Goal: Task Accomplishment & Management: Use online tool/utility

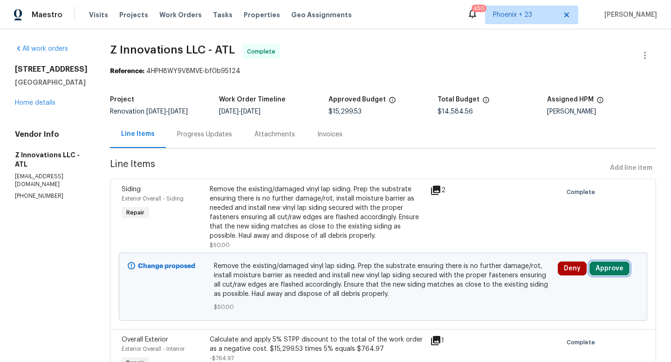
click at [604, 266] on button "Approve" at bounding box center [609, 269] width 40 height 14
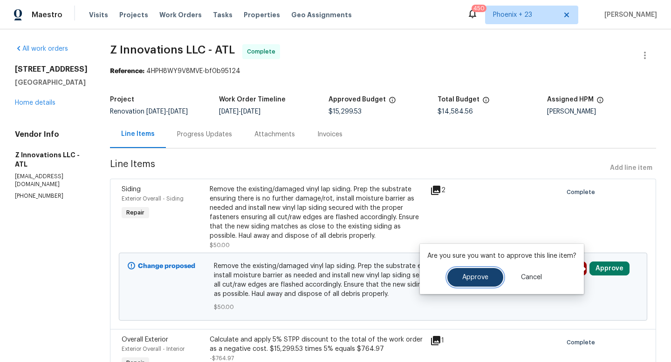
click at [466, 285] on button "Approve" at bounding box center [475, 277] width 56 height 19
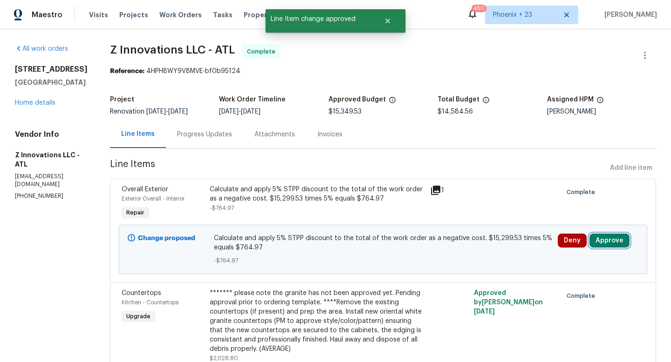
click at [611, 239] on button "Approve" at bounding box center [609, 241] width 40 height 14
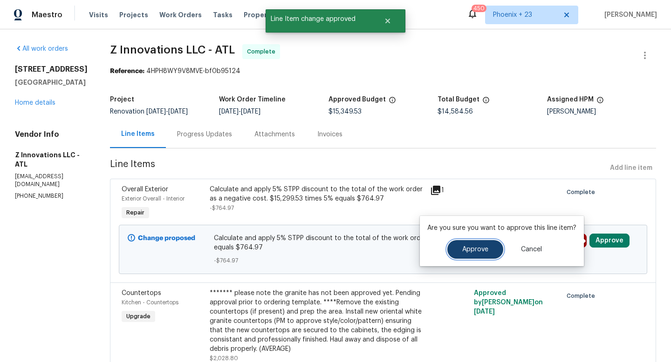
click at [460, 243] on button "Approve" at bounding box center [475, 249] width 56 height 19
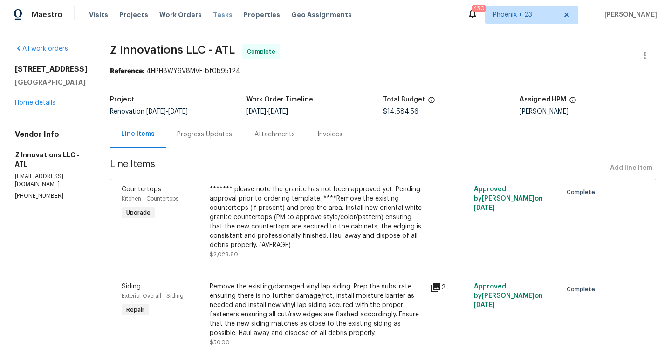
click at [213, 18] on span "Tasks" at bounding box center [223, 15] width 20 height 7
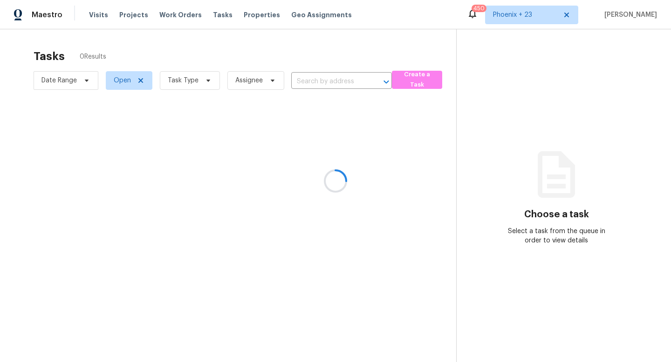
click at [177, 82] on div at bounding box center [335, 181] width 671 height 362
click at [194, 83] on div at bounding box center [335, 181] width 671 height 362
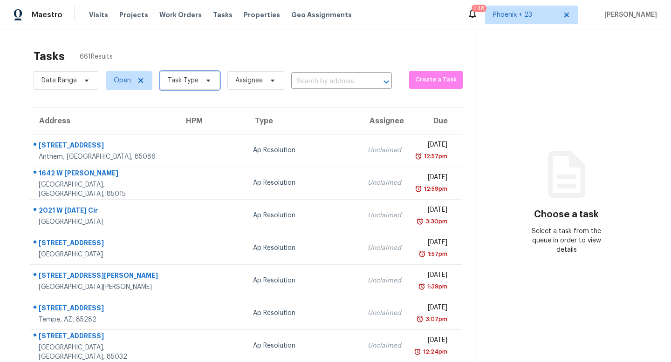
click at [187, 80] on span "Task Type" at bounding box center [183, 80] width 31 height 9
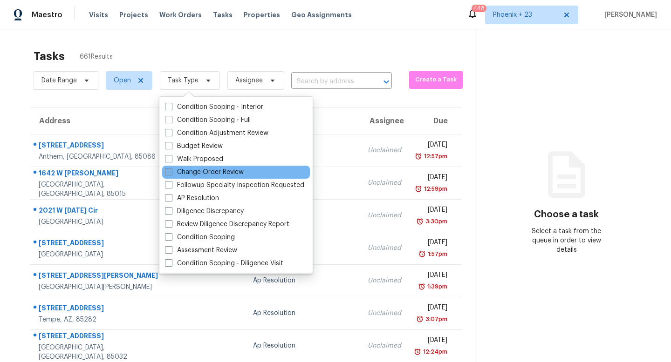
click at [185, 170] on label "Change Order Review" at bounding box center [204, 172] width 79 height 9
click at [171, 170] on input "Change Order Review" at bounding box center [168, 171] width 6 height 6
checkbox input "true"
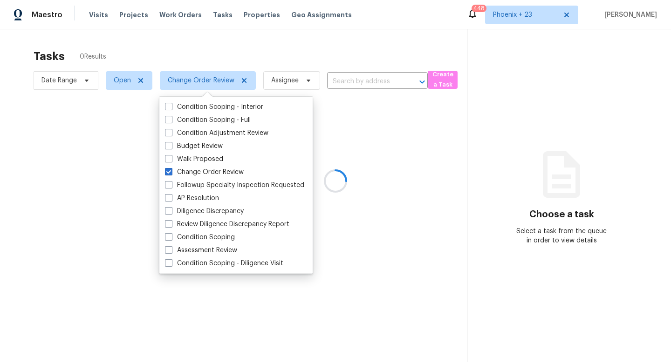
click at [264, 39] on div at bounding box center [335, 181] width 671 height 362
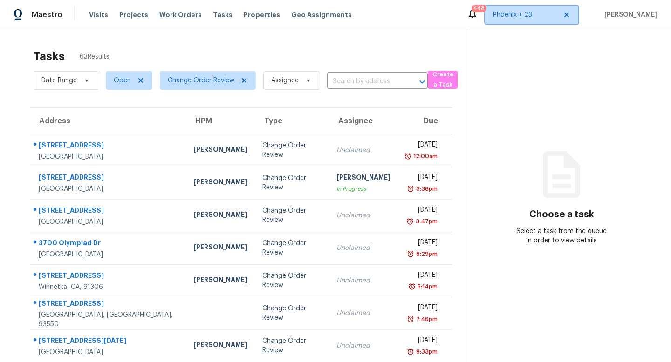
click at [568, 14] on icon at bounding box center [566, 15] width 5 height 5
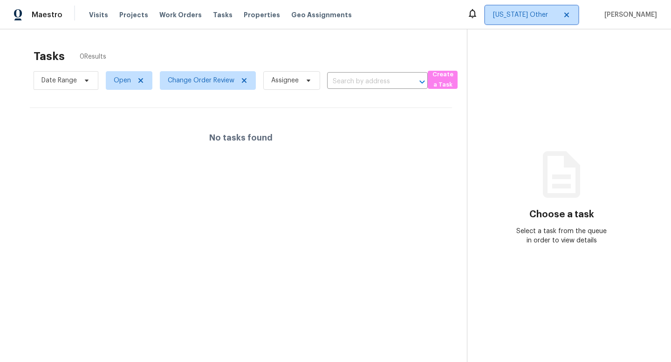
click at [521, 19] on span "Alabama Other" at bounding box center [525, 14] width 64 height 9
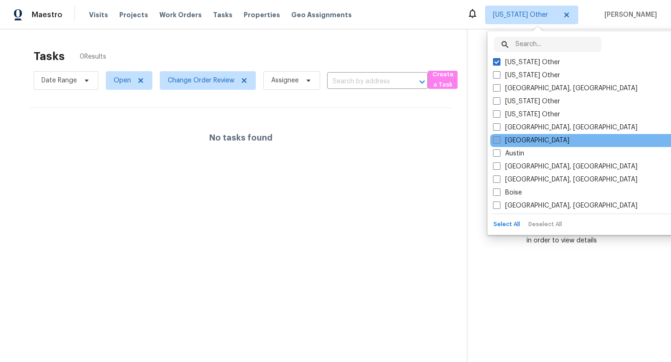
click at [494, 143] on span at bounding box center [496, 139] width 7 height 7
click at [494, 142] on input "[GEOGRAPHIC_DATA]" at bounding box center [496, 139] width 6 height 6
checkbox input "true"
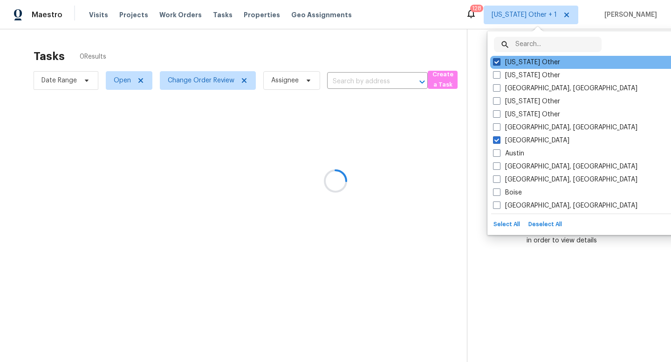
click at [497, 61] on span at bounding box center [496, 61] width 7 height 7
click at [497, 61] on input "Alabama Other" at bounding box center [496, 61] width 6 height 6
checkbox input "false"
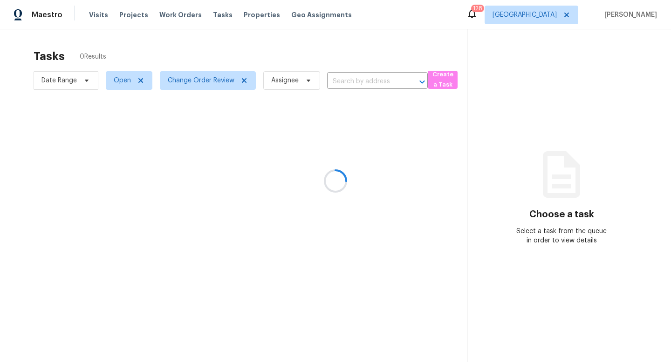
click at [339, 34] on div at bounding box center [335, 181] width 671 height 362
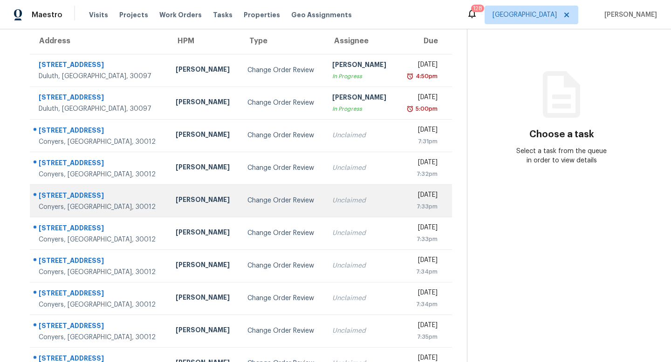
scroll to position [81, 0]
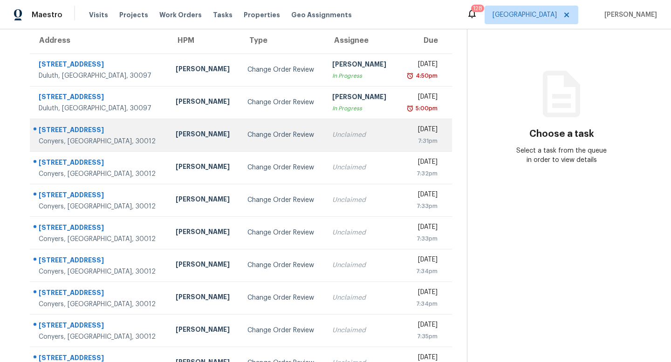
click at [269, 130] on div "Change Order Review" at bounding box center [282, 134] width 70 height 9
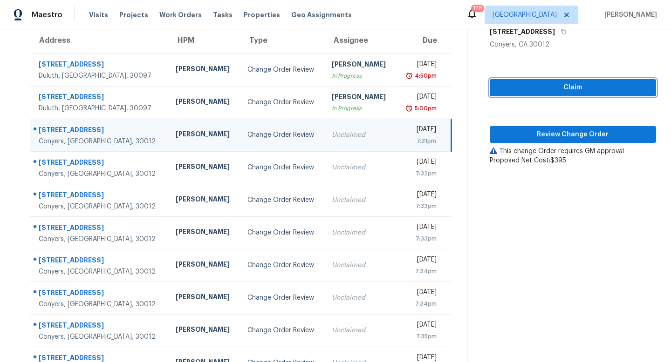
click at [538, 85] on span "Claim" at bounding box center [572, 88] width 151 height 12
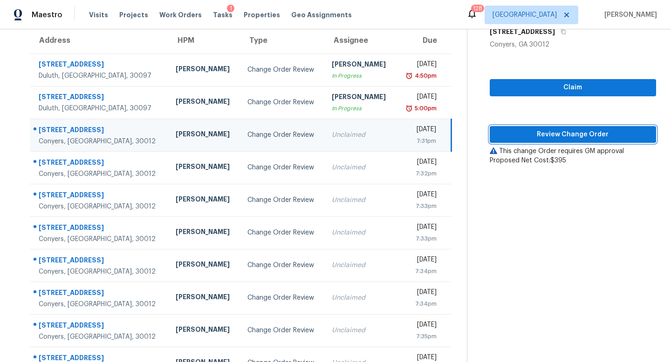
click at [544, 131] on span "Review Change Order" at bounding box center [572, 135] width 151 height 12
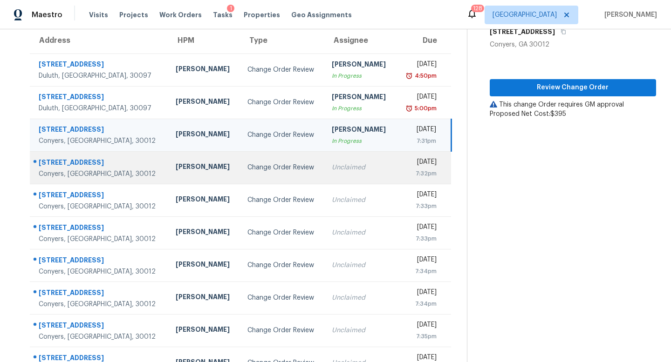
click at [240, 178] on td "Change Order Review" at bounding box center [282, 167] width 85 height 33
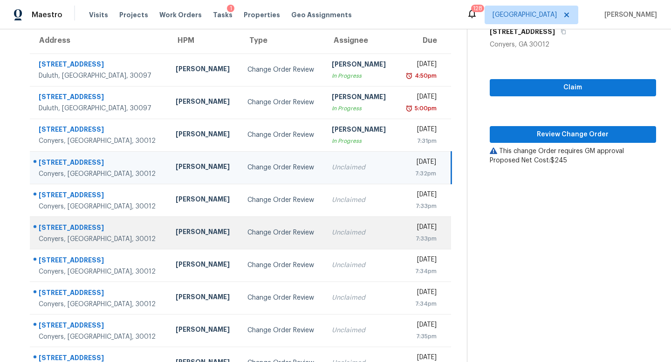
click at [324, 218] on td "Unclaimed" at bounding box center [360, 233] width 72 height 33
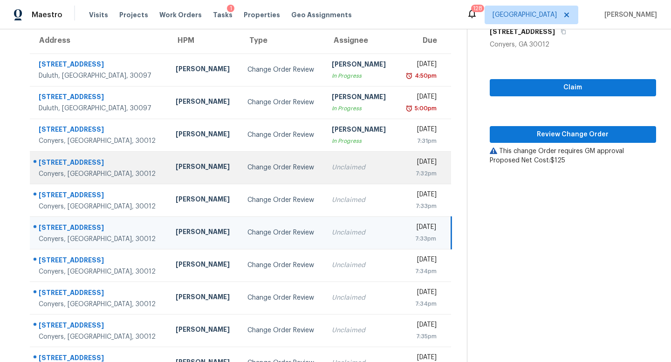
click at [324, 160] on td "Unclaimed" at bounding box center [360, 167] width 72 height 33
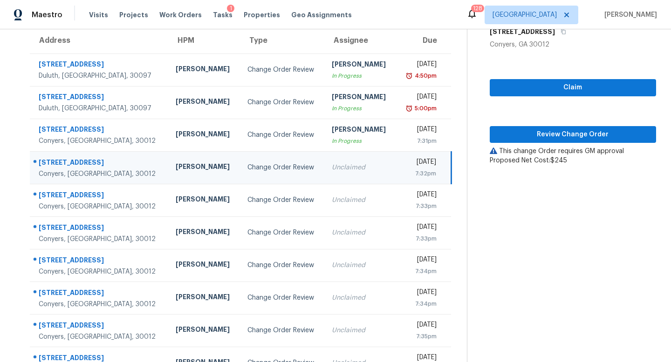
click at [551, 77] on div "Claim Review Change Order This change Order requires GM approval Proposed Net C…" at bounding box center [573, 107] width 166 height 116
click at [553, 90] on span "Claim" at bounding box center [572, 88] width 151 height 12
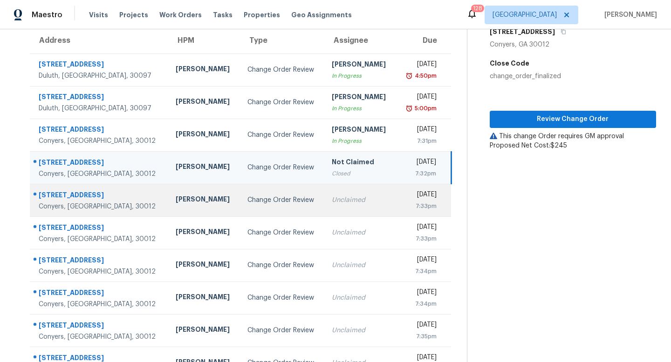
click at [342, 197] on div "Unclaimed" at bounding box center [360, 200] width 57 height 9
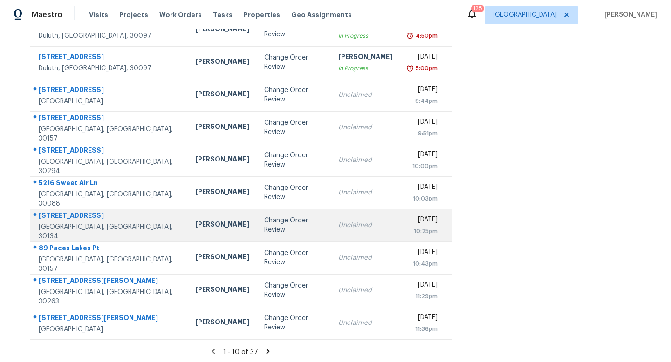
scroll to position [123, 0]
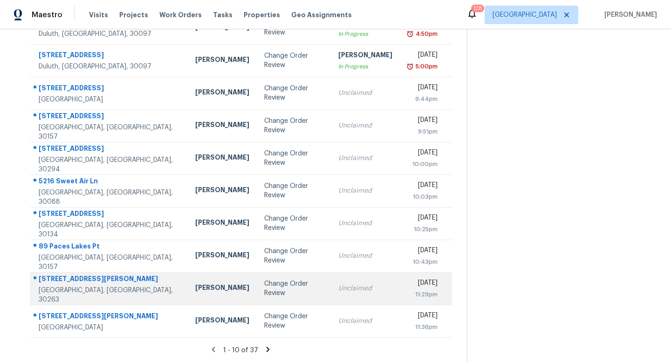
click at [276, 293] on td "Change Order Review" at bounding box center [294, 289] width 74 height 33
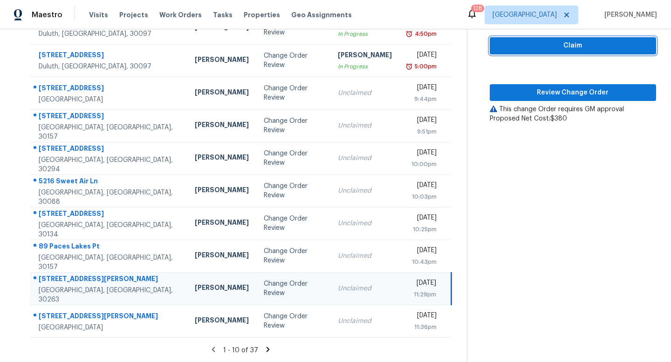
click at [586, 48] on span "Claim" at bounding box center [572, 46] width 151 height 12
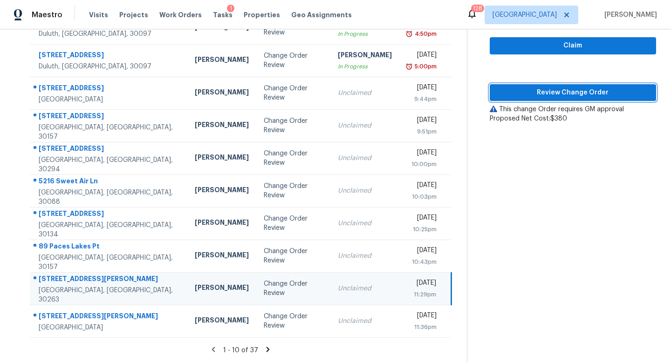
click at [579, 91] on span "Review Change Order" at bounding box center [572, 93] width 151 height 12
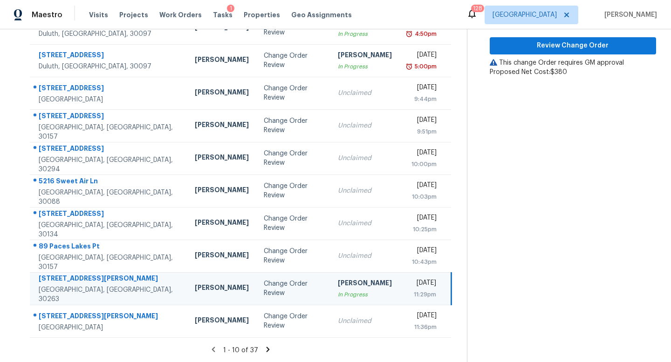
click at [266, 352] on icon at bounding box center [268, 350] width 8 height 8
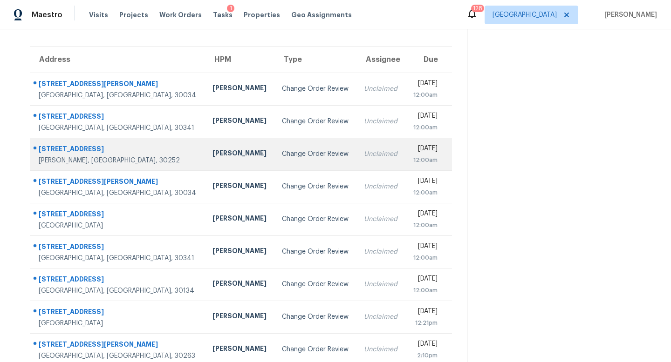
scroll to position [62, 0]
click at [290, 148] on td "Change Order Review" at bounding box center [315, 153] width 82 height 33
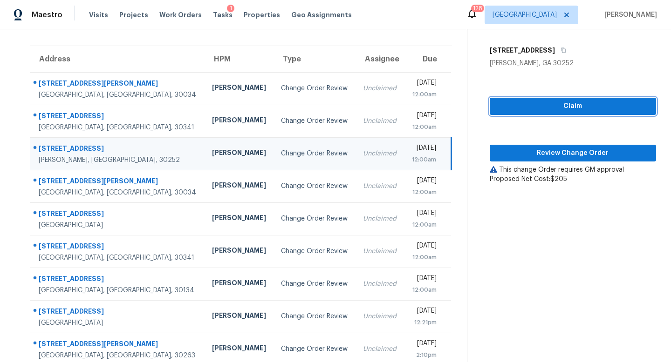
click at [546, 106] on span "Claim" at bounding box center [572, 107] width 151 height 12
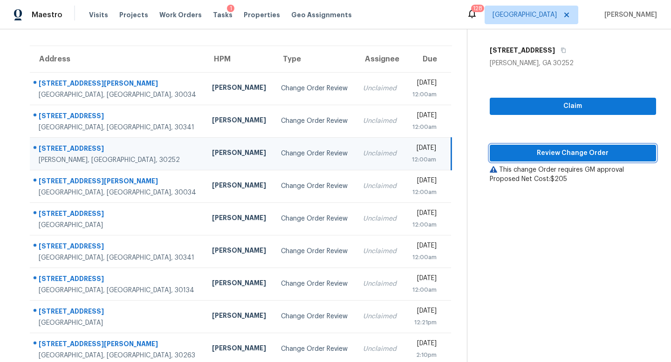
click at [552, 154] on span "Review Change Order" at bounding box center [572, 154] width 151 height 12
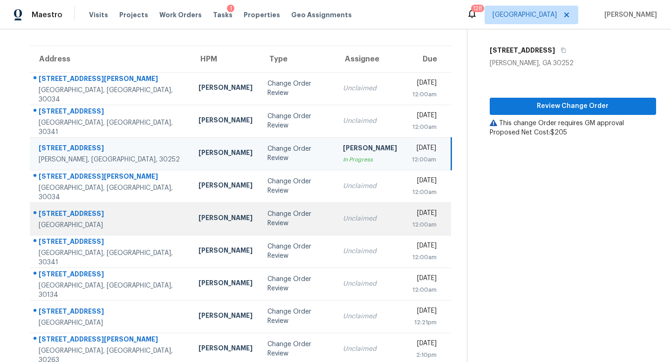
click at [343, 220] on div "Unclaimed" at bounding box center [370, 218] width 54 height 9
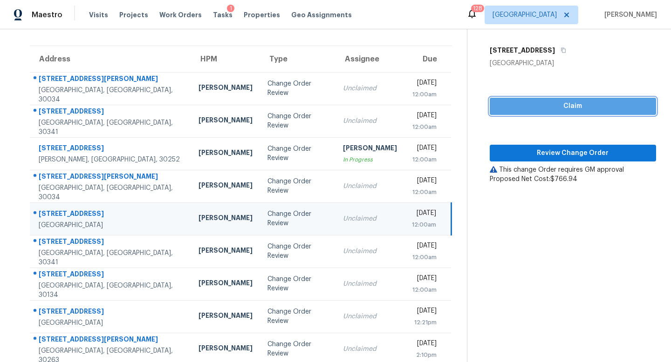
click at [509, 106] on span "Claim" at bounding box center [572, 107] width 151 height 12
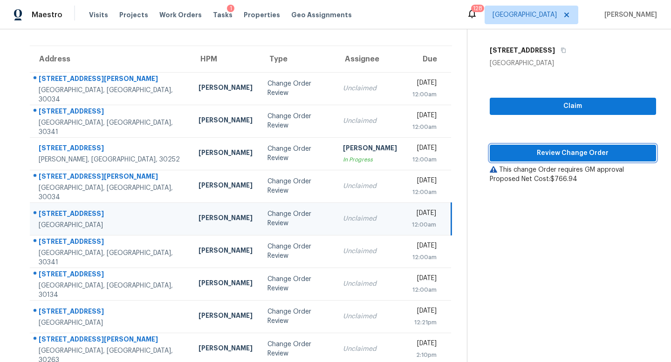
click at [531, 146] on button "Review Change Order" at bounding box center [573, 153] width 166 height 17
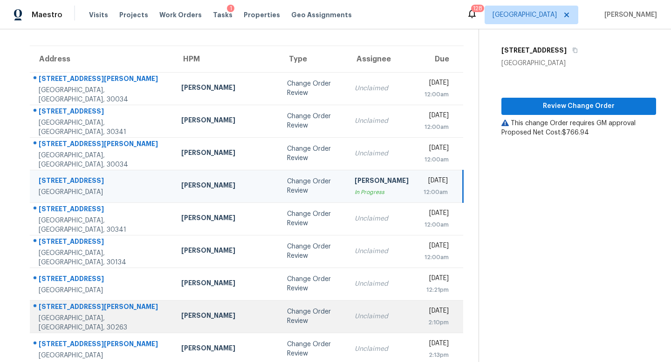
click at [347, 310] on td "Unclaimed" at bounding box center [381, 316] width 69 height 33
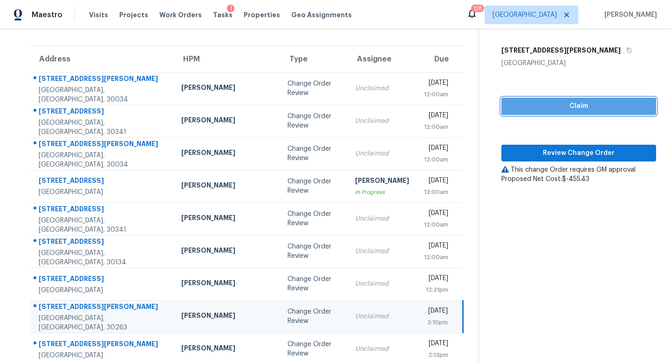
click at [520, 109] on span "Claim" at bounding box center [579, 107] width 140 height 12
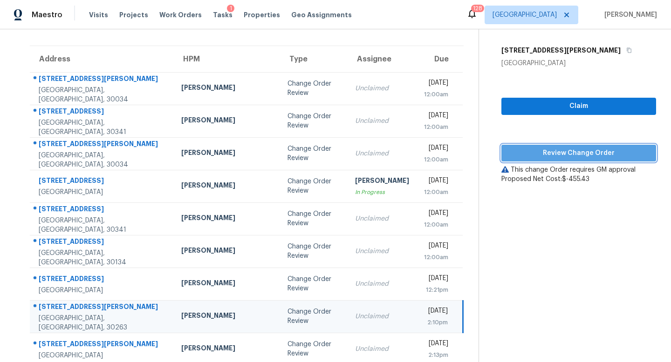
click at [549, 146] on button "Review Change Order" at bounding box center [578, 153] width 155 height 17
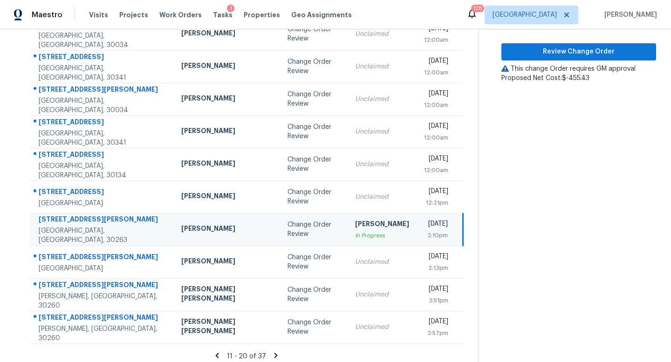
scroll to position [123, 0]
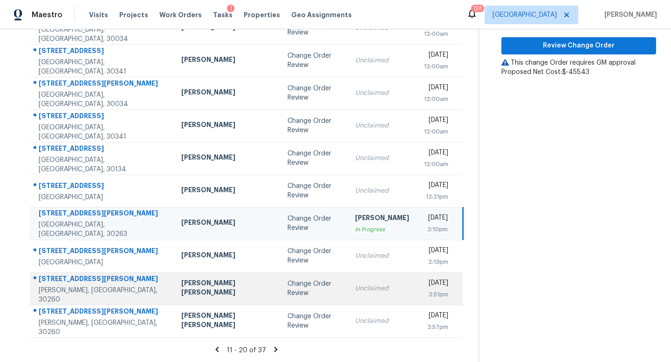
click at [355, 293] on div "Unclaimed" at bounding box center [382, 288] width 54 height 9
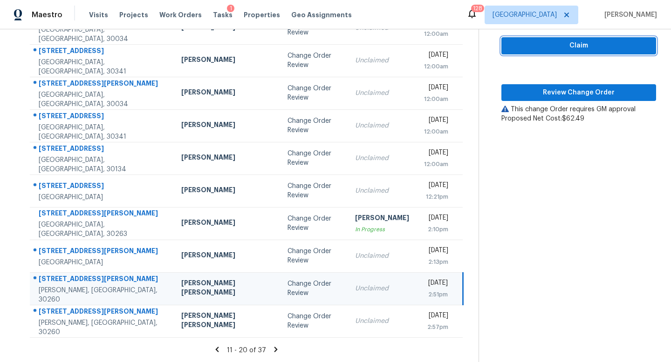
click at [579, 39] on button "Claim" at bounding box center [578, 45] width 155 height 17
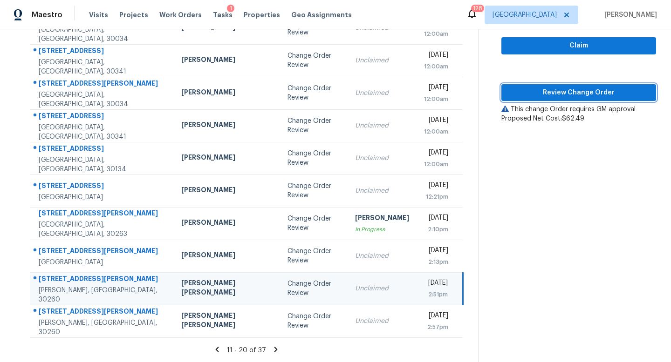
click at [577, 95] on span "Review Change Order" at bounding box center [579, 93] width 140 height 12
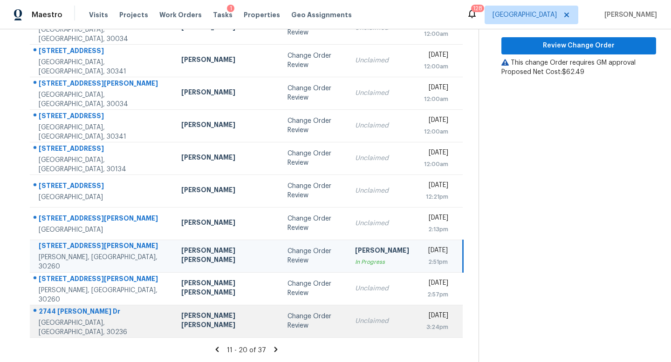
click at [290, 323] on div "Change Order Review" at bounding box center [313, 321] width 53 height 19
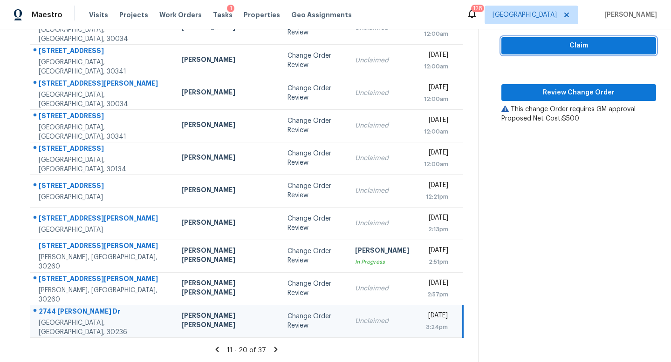
click at [530, 41] on span "Claim" at bounding box center [579, 46] width 140 height 12
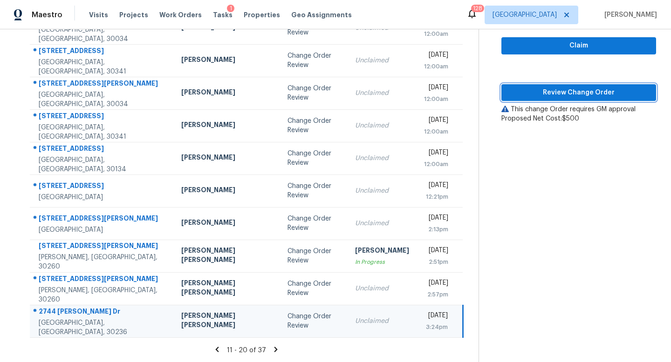
click at [541, 85] on button "Review Change Order" at bounding box center [578, 92] width 155 height 17
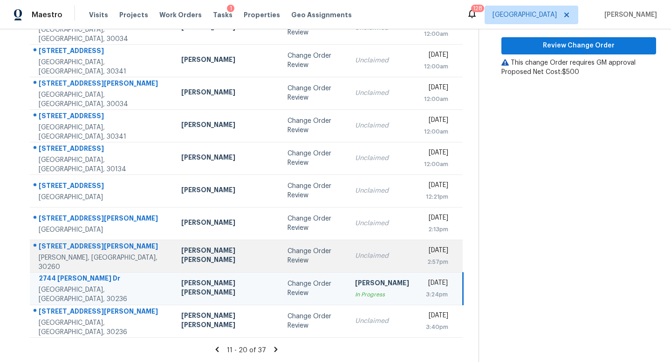
click at [347, 262] on td "Unclaimed" at bounding box center [381, 256] width 69 height 33
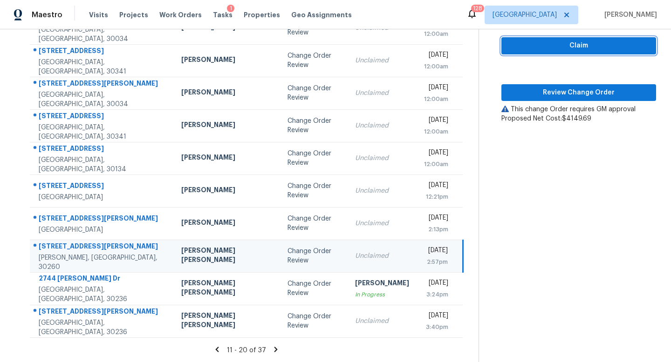
click at [526, 46] on span "Claim" at bounding box center [579, 46] width 140 height 12
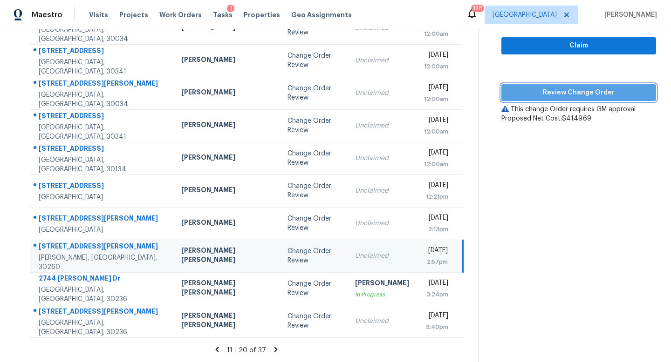
click at [553, 92] on span "Review Change Order" at bounding box center [579, 93] width 140 height 12
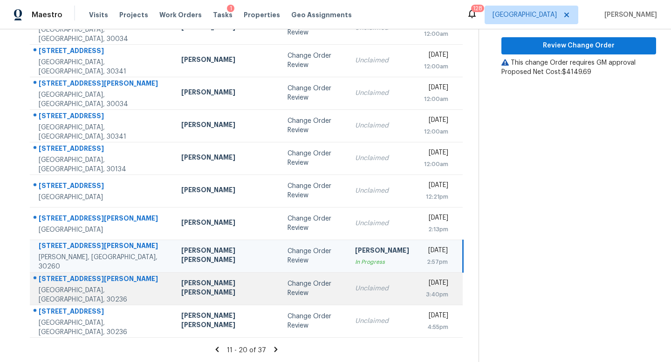
click at [280, 300] on td "Change Order Review" at bounding box center [314, 289] width 68 height 33
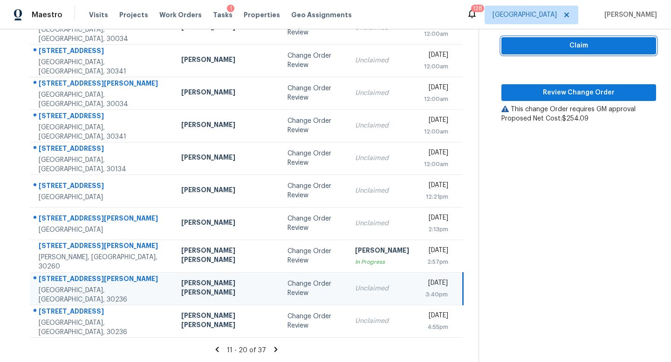
click at [563, 46] on span "Claim" at bounding box center [579, 46] width 140 height 12
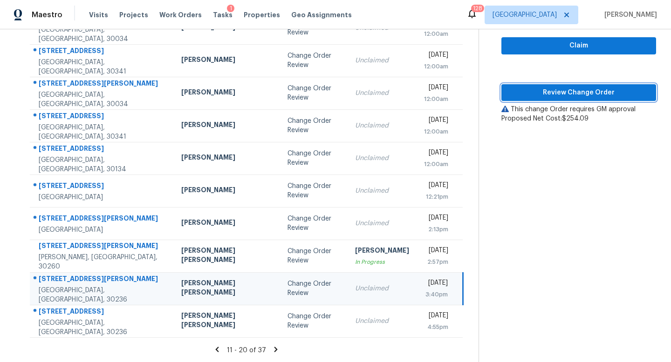
click at [559, 89] on span "Review Change Order" at bounding box center [579, 93] width 140 height 12
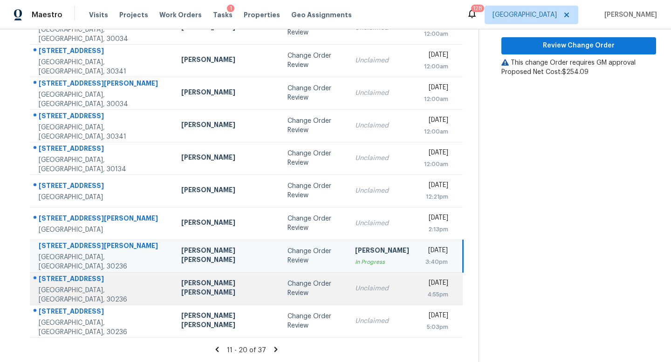
click at [355, 287] on div "Unclaimed" at bounding box center [382, 288] width 54 height 9
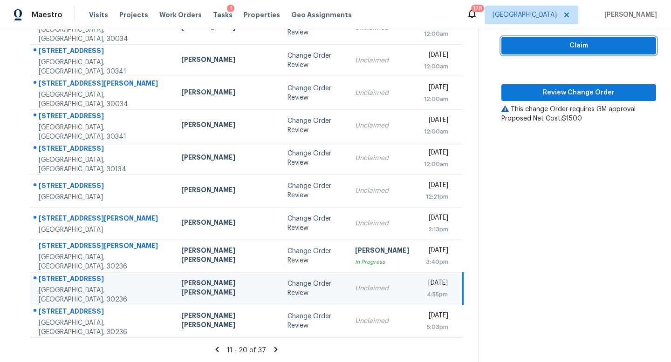
click at [549, 48] on span "Claim" at bounding box center [579, 46] width 140 height 12
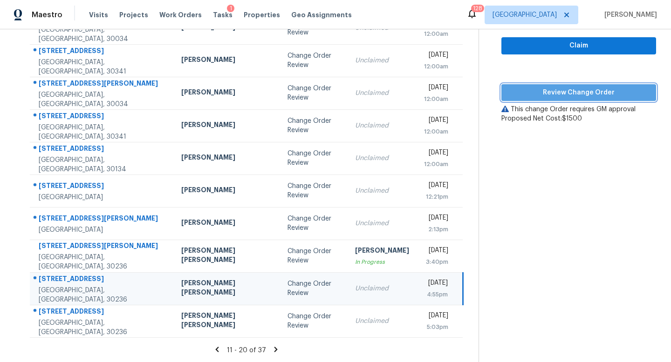
click at [548, 95] on span "Review Change Order" at bounding box center [579, 93] width 140 height 12
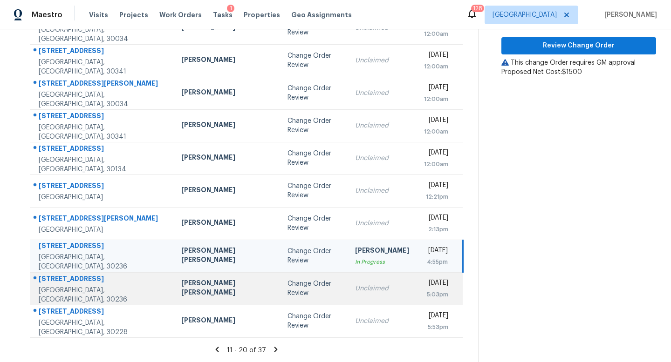
click at [287, 294] on div "Change Order Review" at bounding box center [313, 288] width 53 height 19
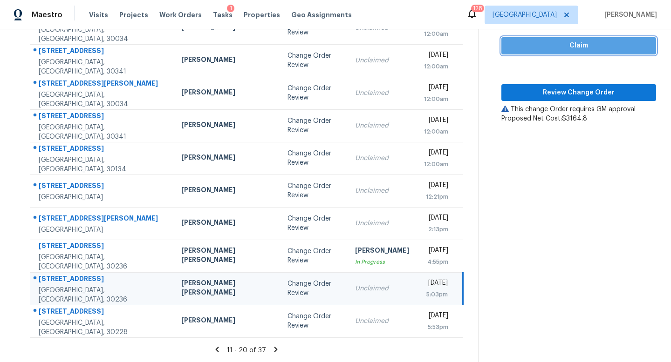
click at [550, 48] on span "Claim" at bounding box center [579, 46] width 140 height 12
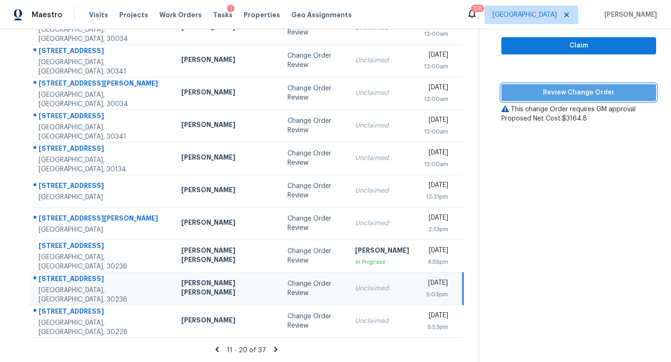
click at [541, 90] on span "Review Change Order" at bounding box center [579, 93] width 140 height 12
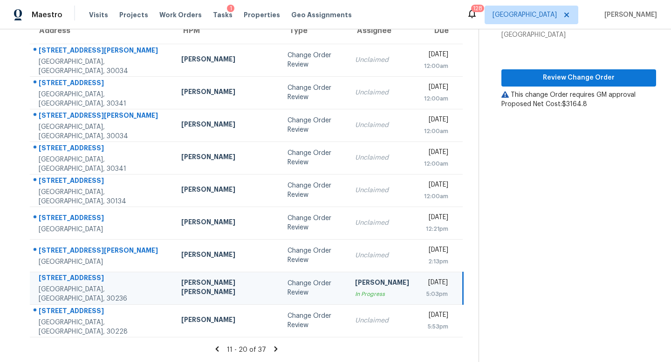
scroll to position [90, 0]
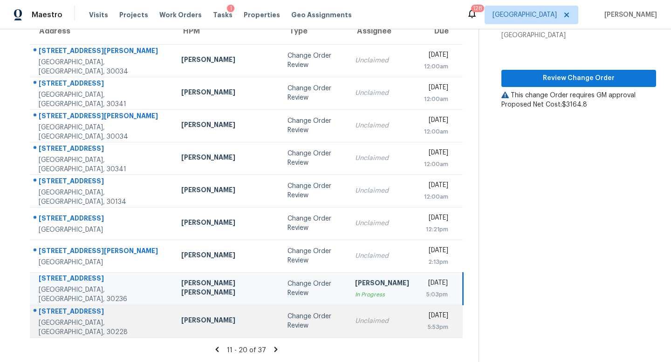
click at [355, 324] on div "Unclaimed" at bounding box center [382, 321] width 54 height 9
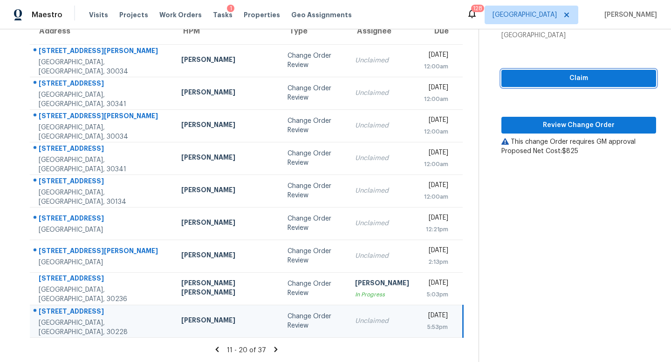
click at [545, 82] on span "Claim" at bounding box center [579, 79] width 140 height 12
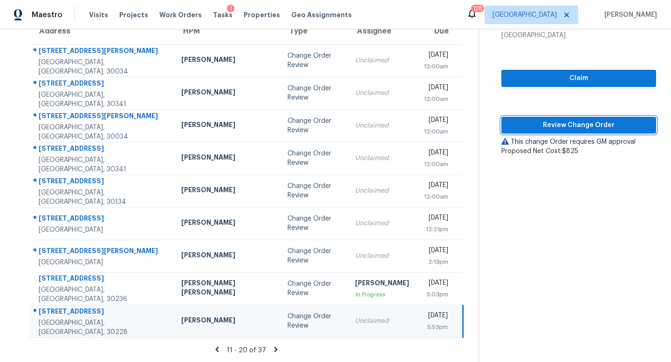
click at [547, 123] on span "Review Change Order" at bounding box center [579, 126] width 140 height 12
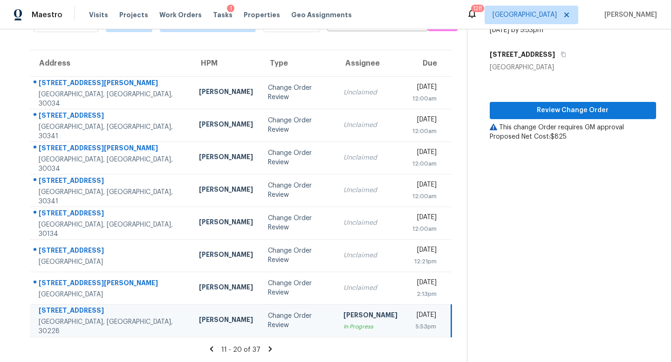
scroll to position [57, 0]
click at [268, 347] on icon at bounding box center [269, 349] width 3 height 5
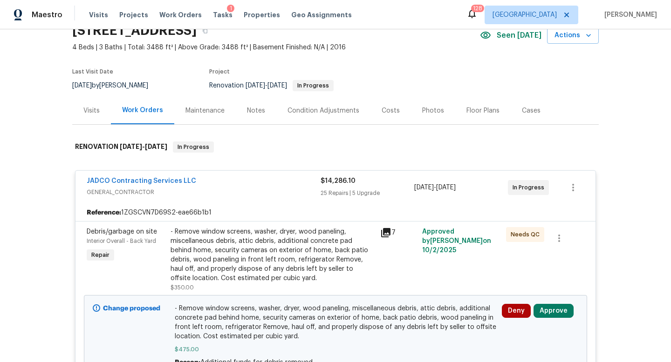
scroll to position [240, 0]
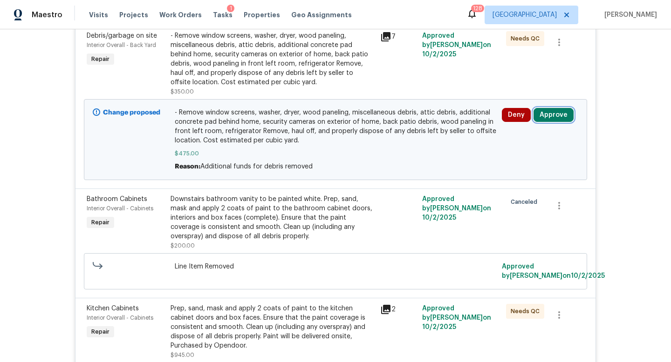
click at [552, 117] on button "Approve" at bounding box center [553, 115] width 40 height 14
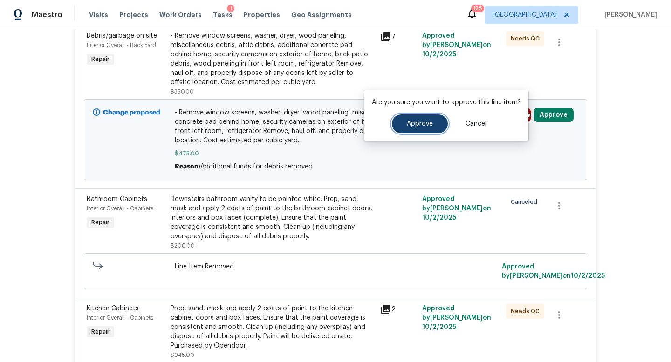
click at [409, 123] on span "Approve" at bounding box center [420, 124] width 26 height 7
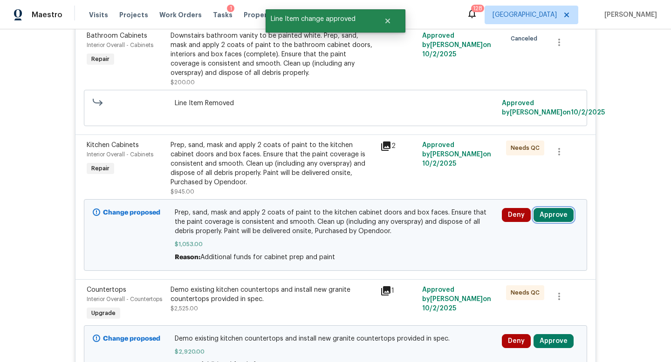
click at [550, 213] on button "Approve" at bounding box center [553, 215] width 40 height 14
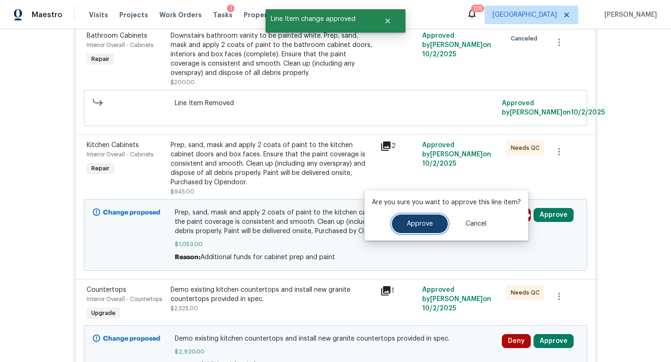
click at [432, 221] on button "Approve" at bounding box center [420, 224] width 56 height 19
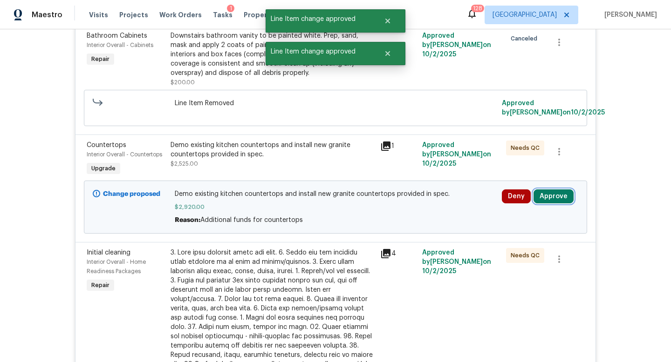
click at [545, 197] on button "Approve" at bounding box center [553, 197] width 40 height 14
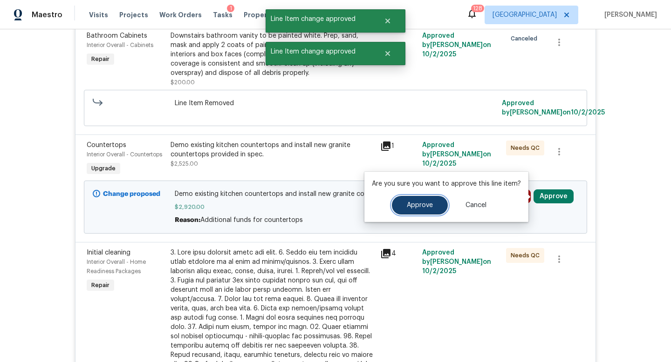
click at [433, 201] on button "Approve" at bounding box center [420, 205] width 56 height 19
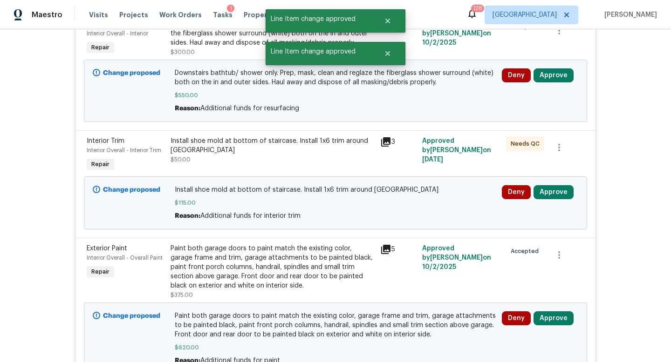
scroll to position [757, 0]
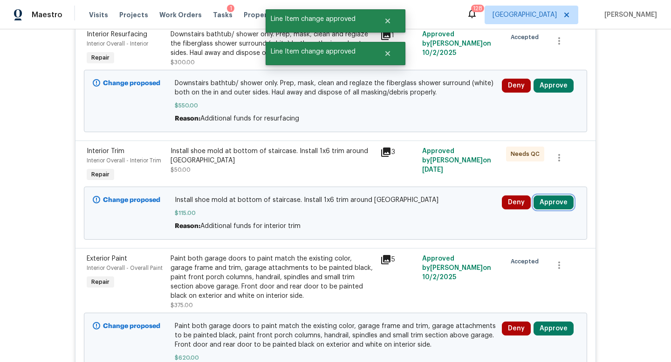
click at [545, 197] on button "Approve" at bounding box center [553, 203] width 40 height 14
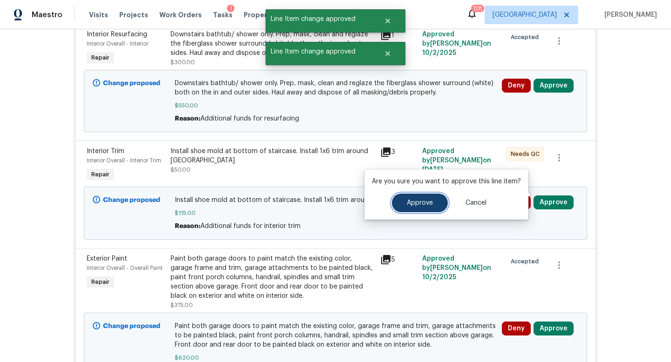
click at [434, 202] on button "Approve" at bounding box center [420, 203] width 56 height 19
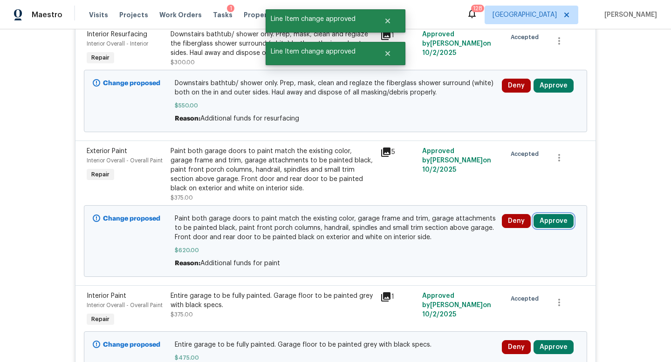
click at [544, 215] on button "Approve" at bounding box center [553, 221] width 40 height 14
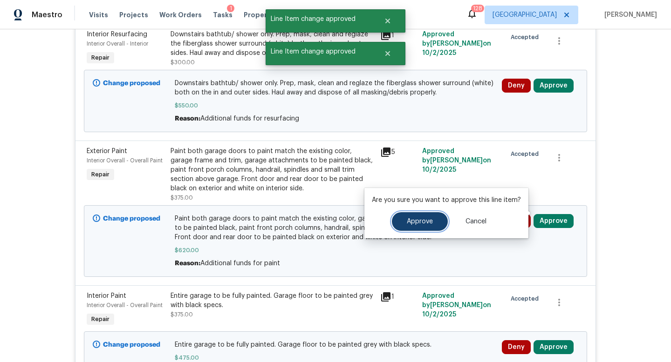
click at [425, 228] on button "Approve" at bounding box center [420, 221] width 56 height 19
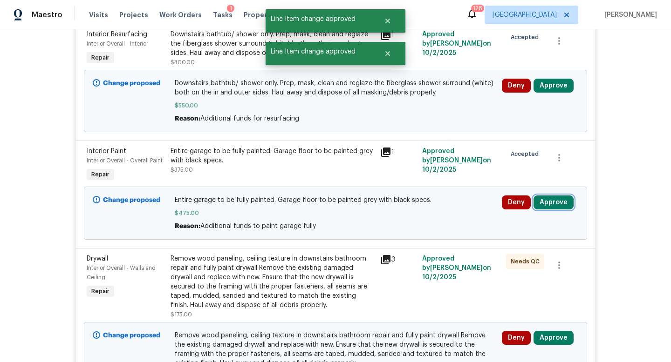
click at [550, 196] on button "Approve" at bounding box center [553, 203] width 40 height 14
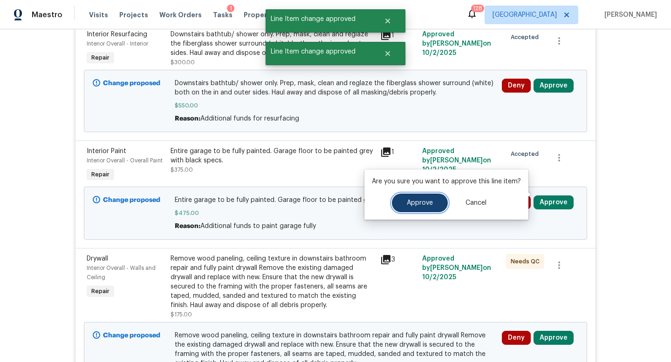
click at [423, 209] on button "Approve" at bounding box center [420, 203] width 56 height 19
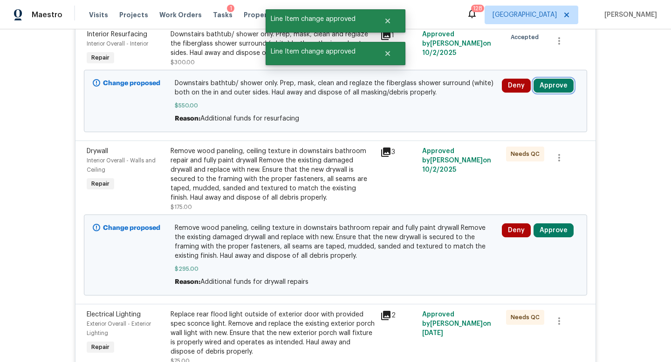
click at [548, 79] on button "Approve" at bounding box center [553, 86] width 40 height 14
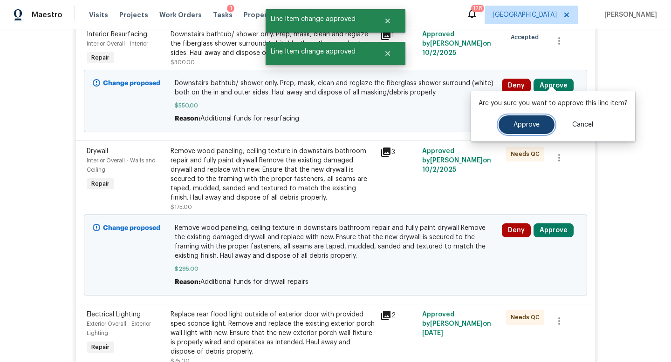
click at [507, 120] on button "Approve" at bounding box center [526, 125] width 56 height 19
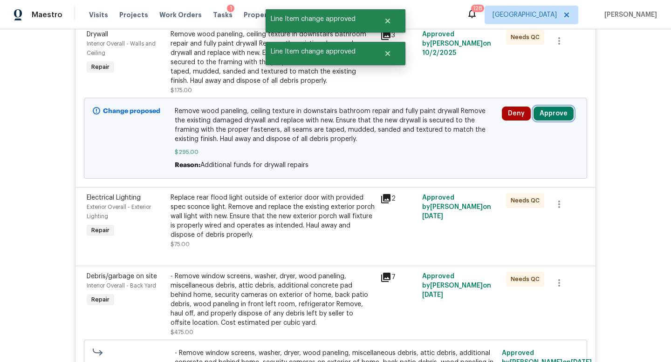
click at [555, 107] on button "Approve" at bounding box center [553, 114] width 40 height 14
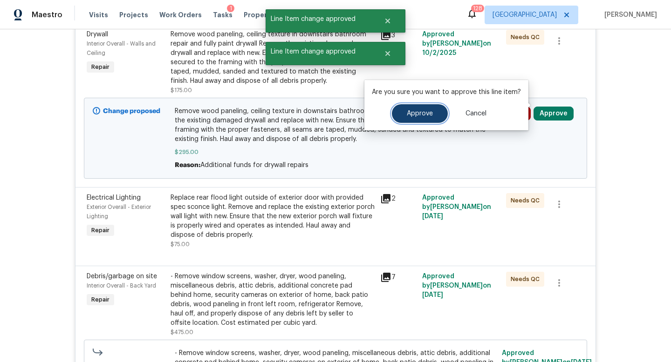
click at [444, 109] on button "Approve" at bounding box center [420, 113] width 56 height 19
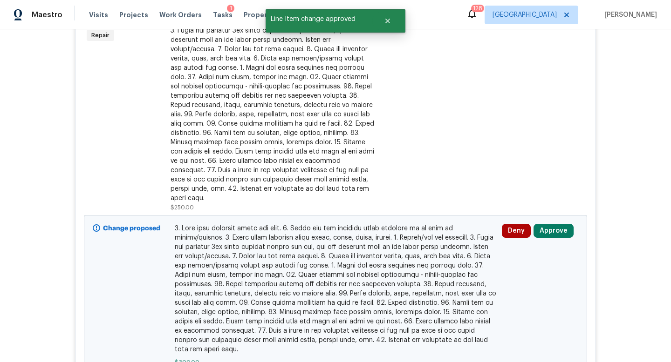
scroll to position [464, 0]
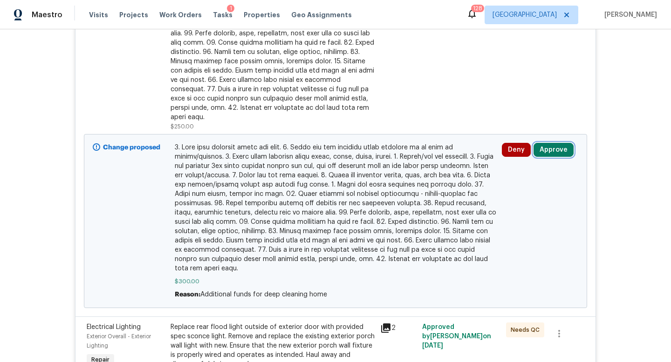
click at [559, 143] on button "Approve" at bounding box center [553, 150] width 40 height 14
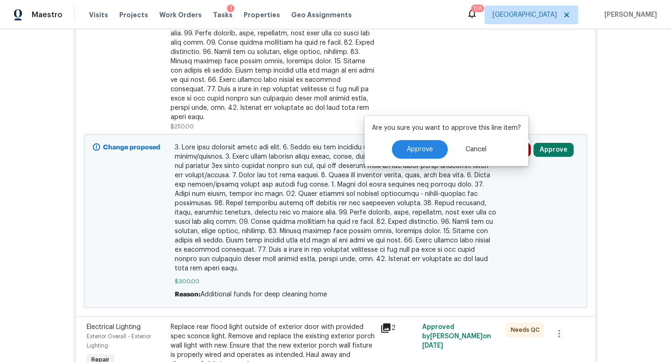
click at [407, 160] on div "Are you sure you want to approve this line item? Approve Cancel" at bounding box center [446, 141] width 164 height 50
click at [411, 150] on span "Approve" at bounding box center [420, 149] width 26 height 7
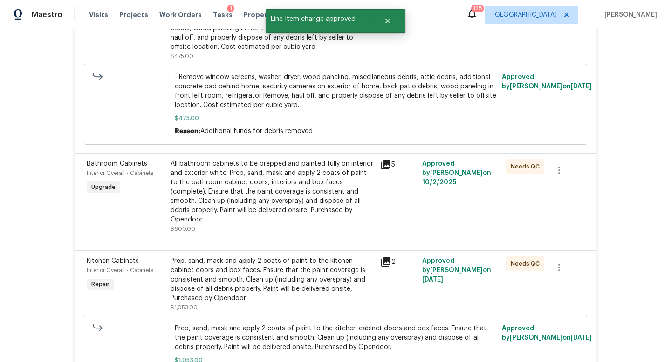
scroll to position [0, 0]
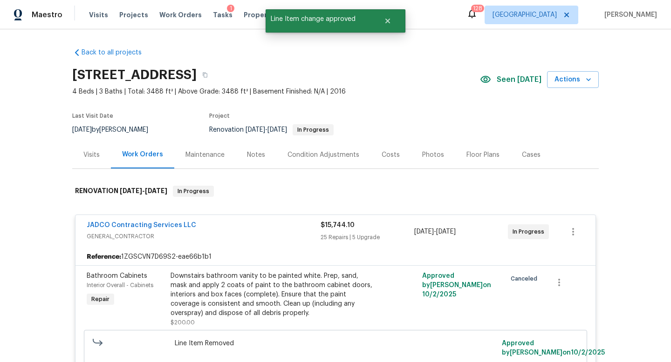
click at [382, 158] on div "Costs" at bounding box center [391, 154] width 18 height 9
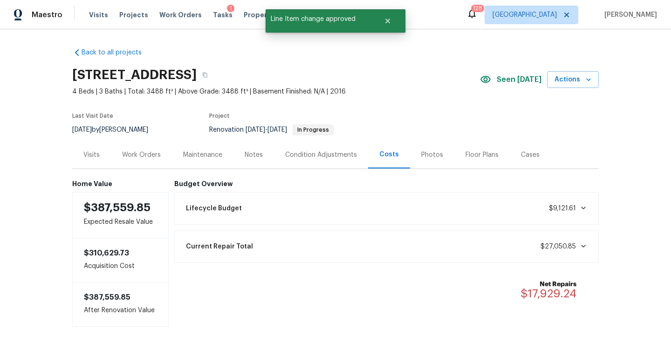
click at [253, 157] on div "Notes" at bounding box center [254, 154] width 18 height 9
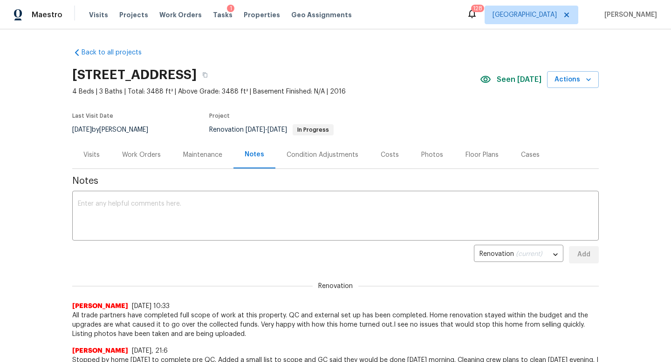
click at [102, 151] on div "Visits" at bounding box center [91, 154] width 39 height 27
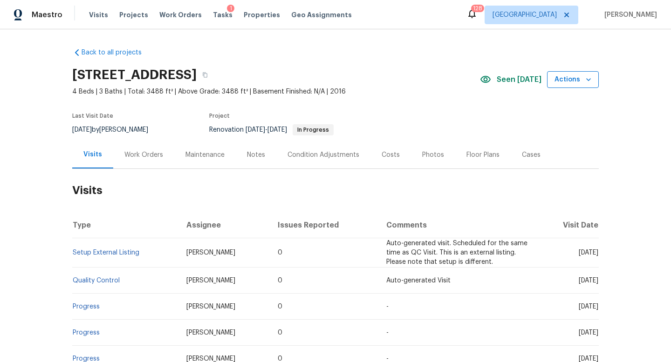
click at [573, 82] on span "Actions" at bounding box center [572, 80] width 37 height 12
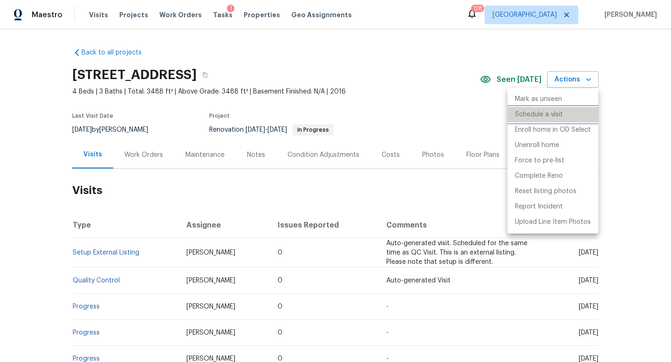
click at [556, 115] on p "Schedule a visit" at bounding box center [539, 115] width 48 height 10
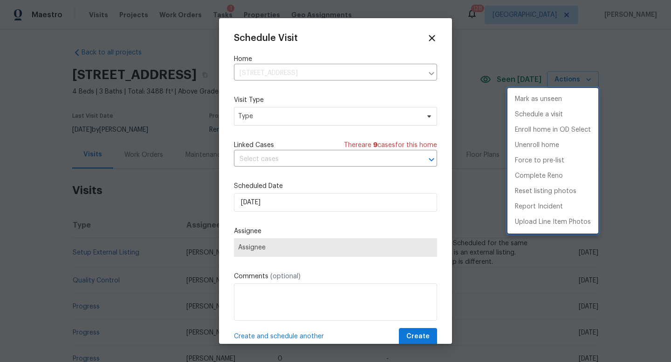
click at [290, 118] on div at bounding box center [335, 181] width 671 height 362
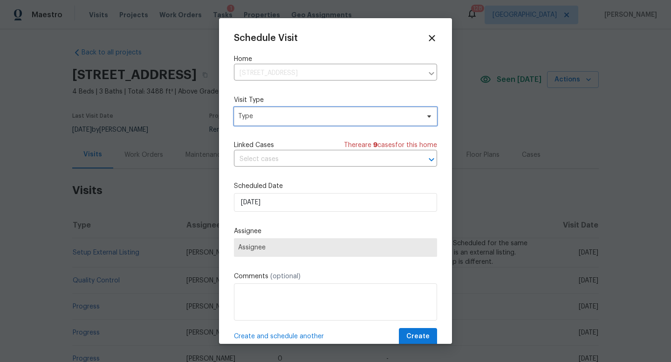
click at [258, 119] on span "Type" at bounding box center [328, 116] width 181 height 9
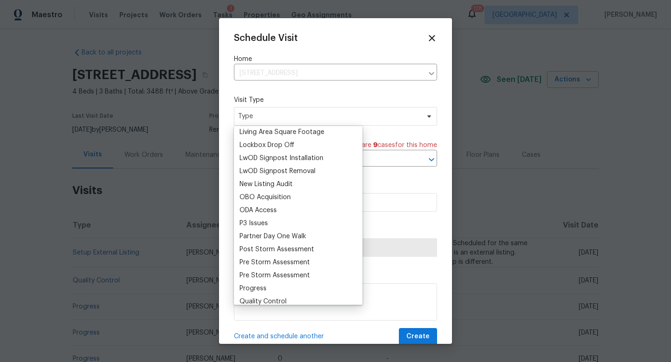
scroll to position [428, 0]
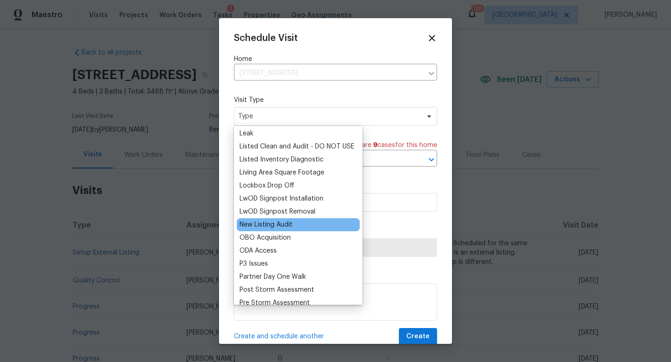
click at [266, 224] on div "New Listing Audit" at bounding box center [265, 224] width 53 height 9
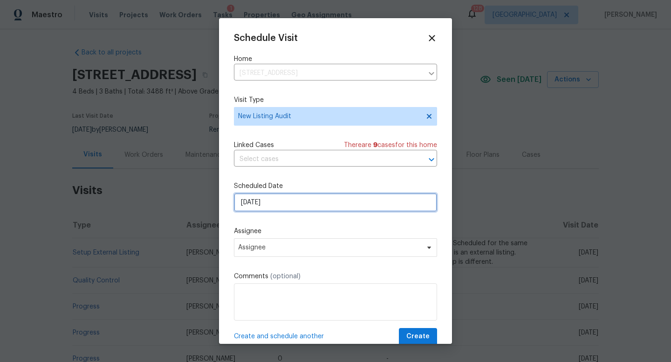
click at [267, 202] on input "[DATE]" at bounding box center [335, 202] width 203 height 19
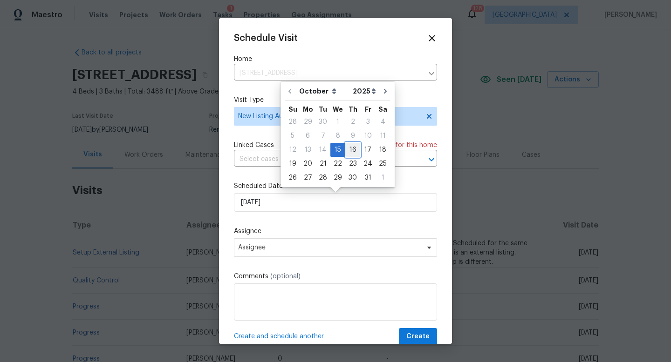
click at [353, 143] on div "16" at bounding box center [352, 149] width 15 height 13
type input "10/16/2025"
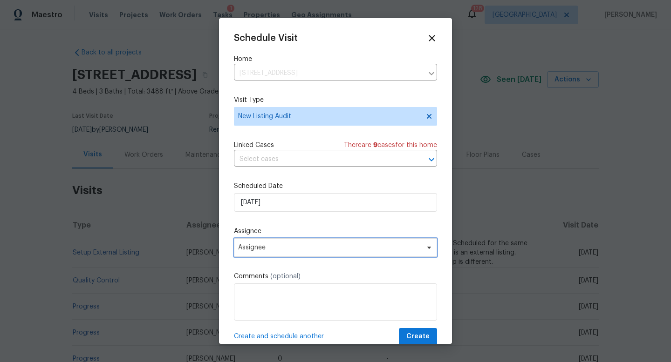
click at [273, 252] on span "Assignee" at bounding box center [335, 247] width 203 height 19
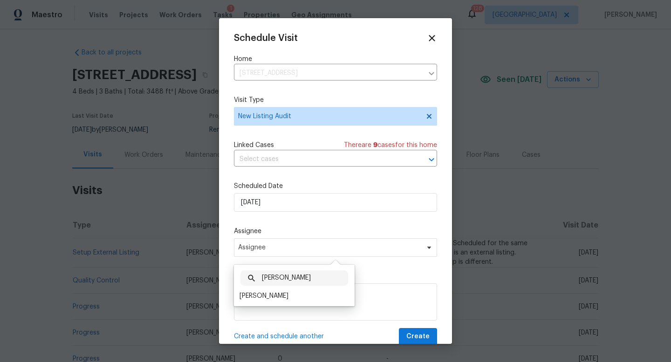
type input "cynthia"
click at [264, 303] on div "cynthia ​ Cynthia Herriott" at bounding box center [294, 285] width 121 height 41
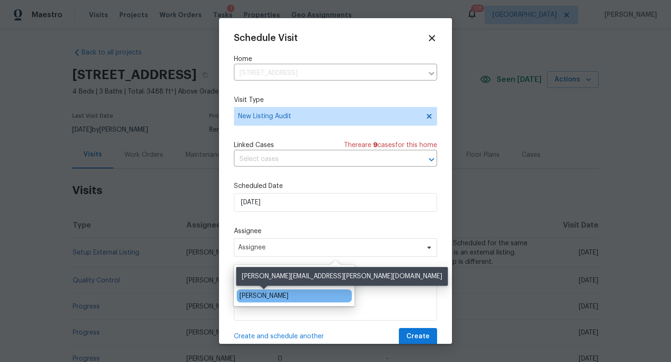
click at [264, 296] on div "[PERSON_NAME]" at bounding box center [263, 296] width 49 height 9
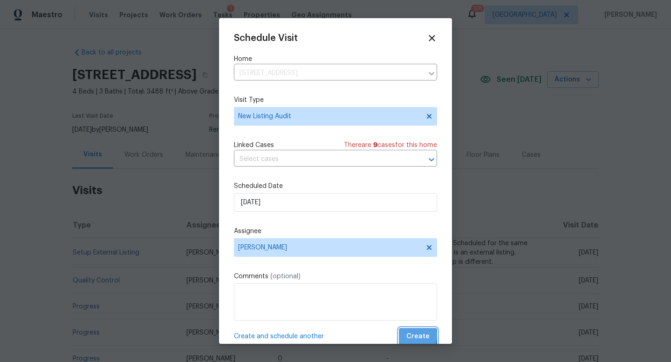
click at [409, 336] on span "Create" at bounding box center [417, 337] width 23 height 12
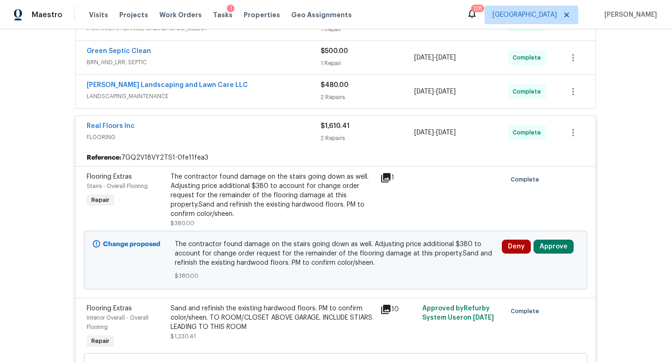
scroll to position [271, 0]
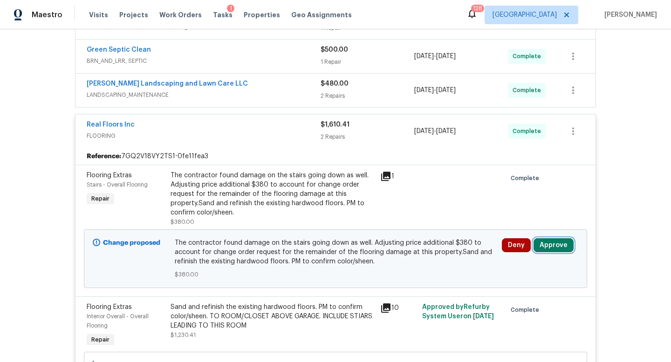
click at [549, 248] on button "Approve" at bounding box center [553, 245] width 40 height 14
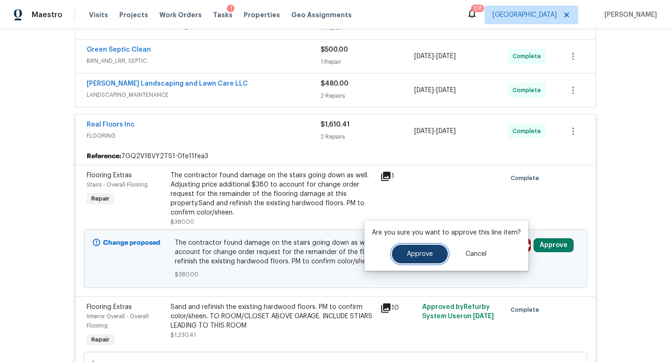
click at [424, 246] on button "Approve" at bounding box center [420, 254] width 56 height 19
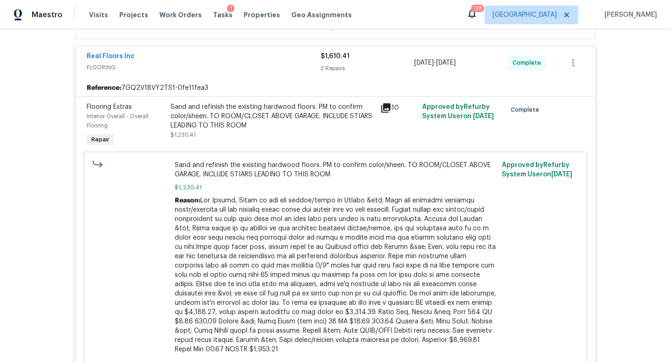
scroll to position [0, 0]
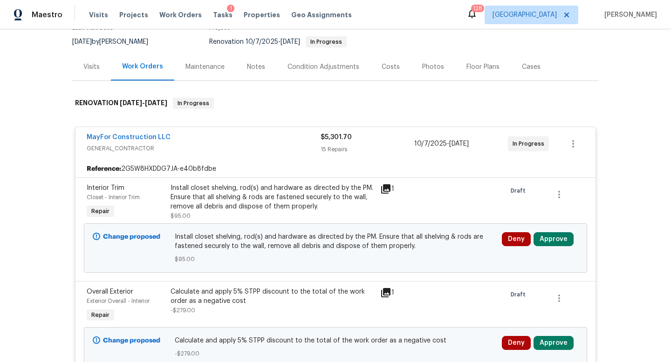
scroll to position [101, 0]
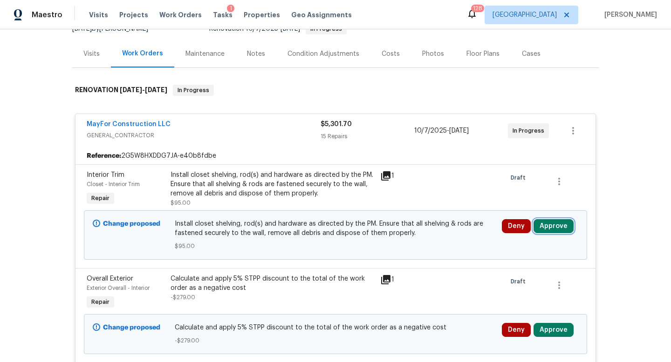
click at [559, 228] on button "Approve" at bounding box center [553, 226] width 40 height 14
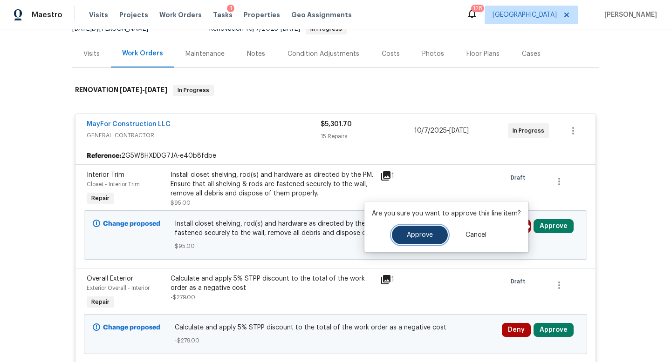
click at [425, 239] on button "Approve" at bounding box center [420, 235] width 56 height 19
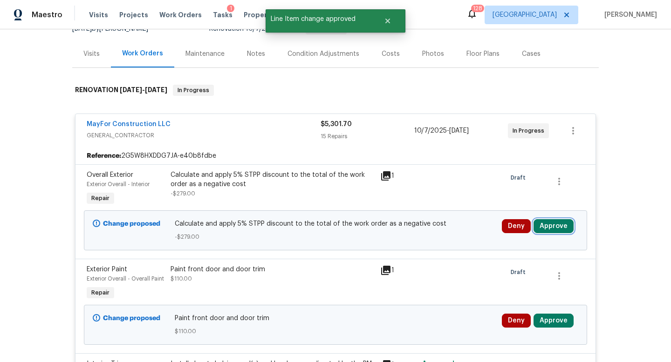
click at [543, 225] on button "Approve" at bounding box center [553, 226] width 40 height 14
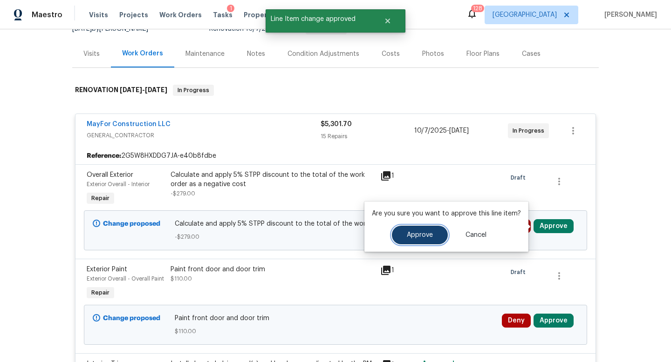
click at [421, 236] on span "Approve" at bounding box center [420, 235] width 26 height 7
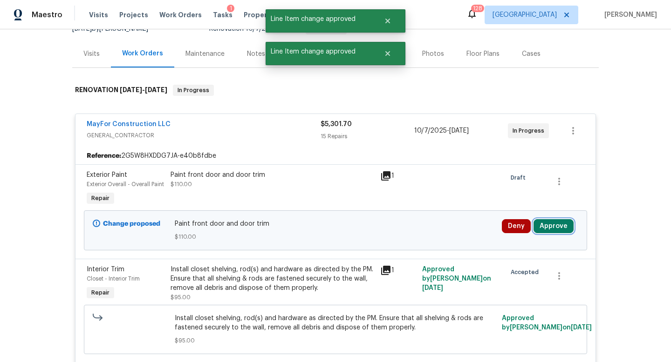
click at [545, 225] on button "Approve" at bounding box center [553, 226] width 40 height 14
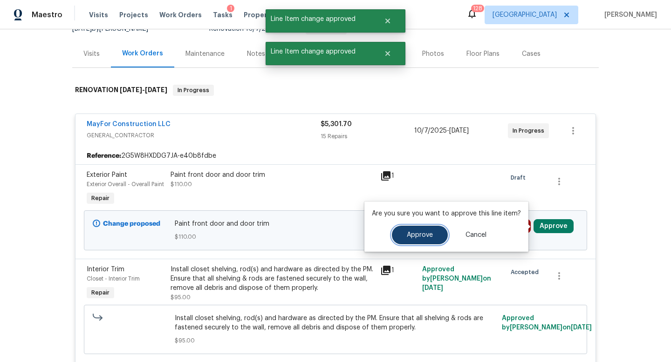
click at [434, 231] on button "Approve" at bounding box center [420, 235] width 56 height 19
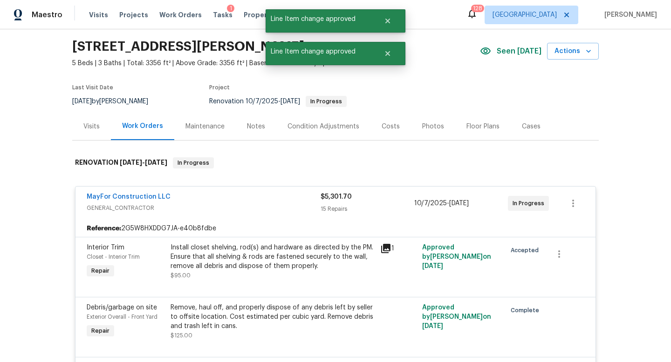
scroll to position [0, 0]
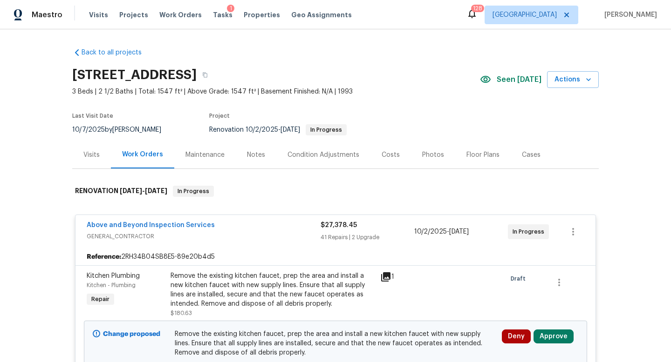
scroll to position [126, 0]
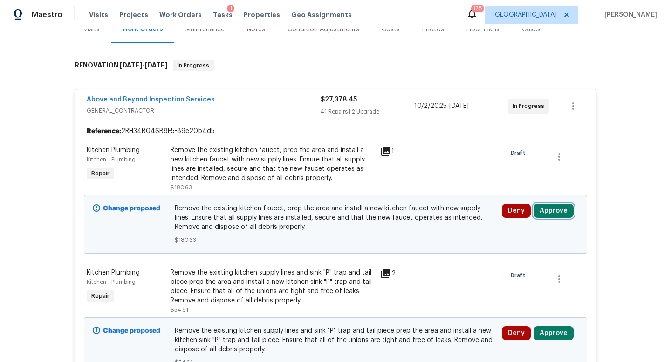
click at [545, 213] on button "Approve" at bounding box center [553, 211] width 40 height 14
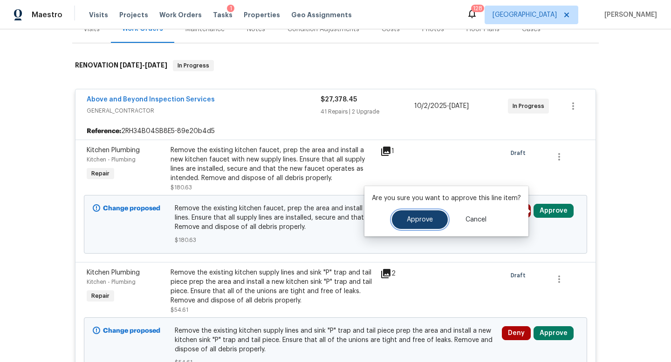
click at [417, 224] on button "Approve" at bounding box center [420, 220] width 56 height 19
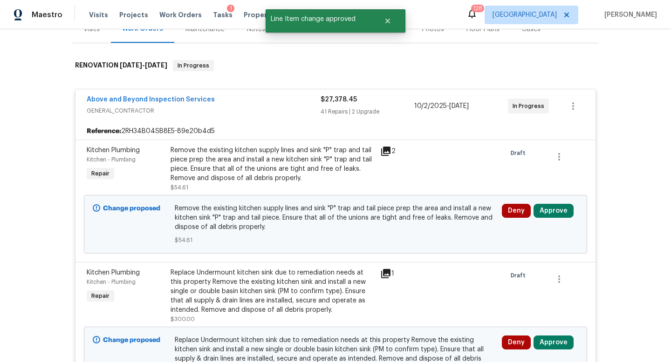
scroll to position [175, 0]
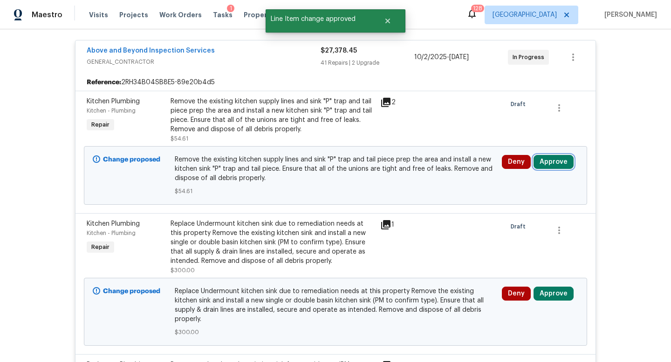
click at [557, 160] on button "Approve" at bounding box center [553, 162] width 40 height 14
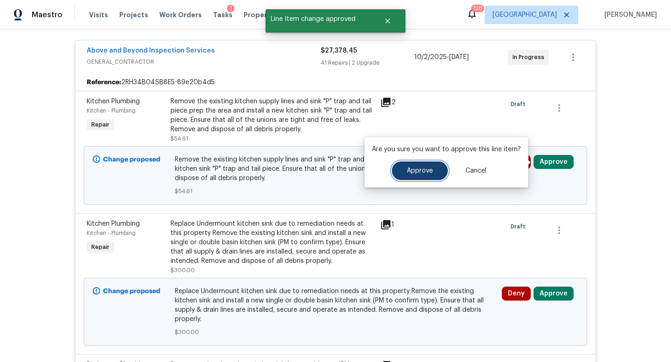
click at [439, 173] on button "Approve" at bounding box center [420, 171] width 56 height 19
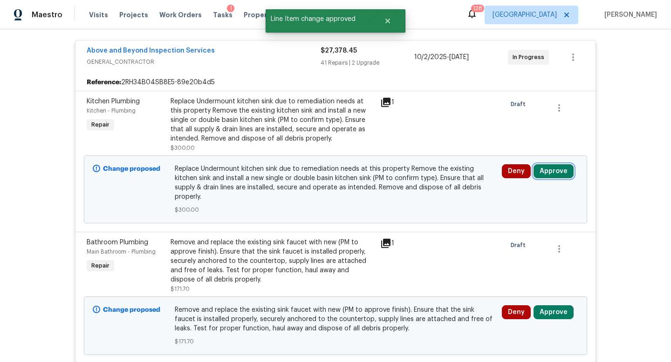
click at [545, 167] on button "Approve" at bounding box center [553, 171] width 40 height 14
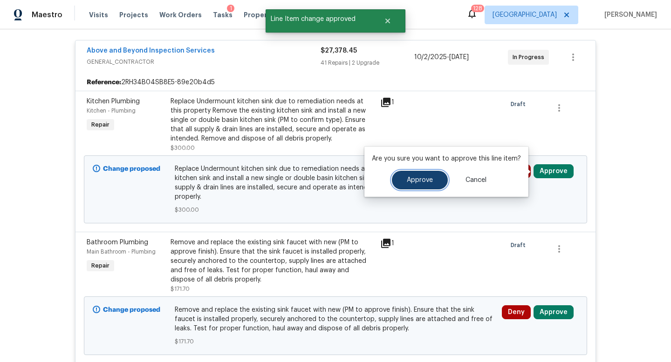
click at [418, 184] on button "Approve" at bounding box center [420, 180] width 56 height 19
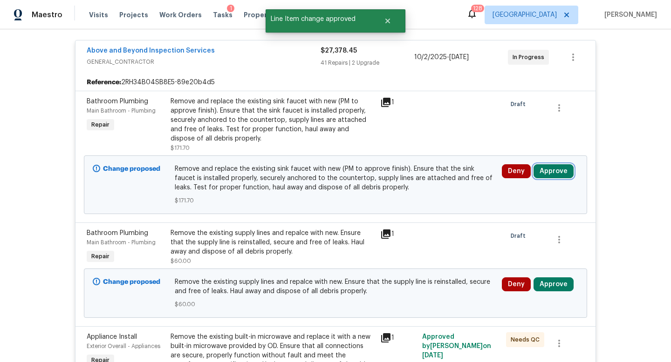
click at [546, 168] on button "Approve" at bounding box center [553, 171] width 40 height 14
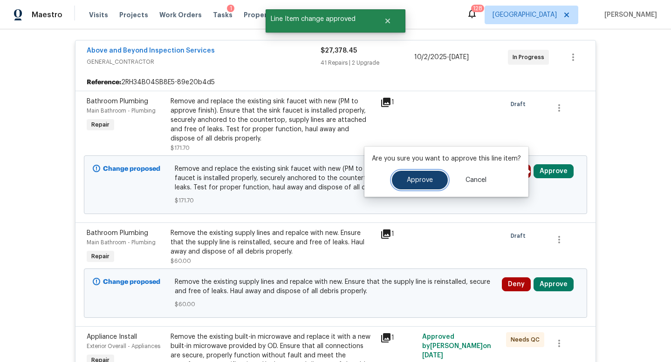
click at [434, 173] on button "Approve" at bounding box center [420, 180] width 56 height 19
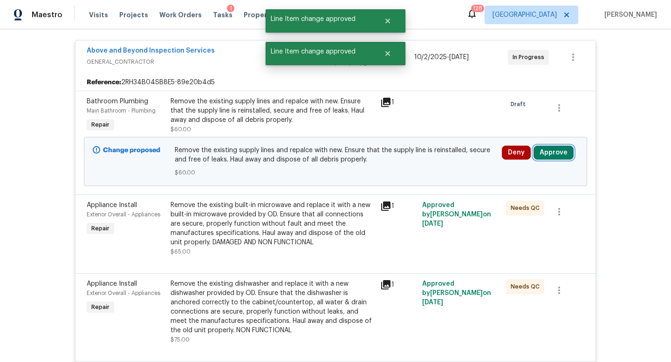
click at [546, 148] on button "Approve" at bounding box center [553, 153] width 40 height 14
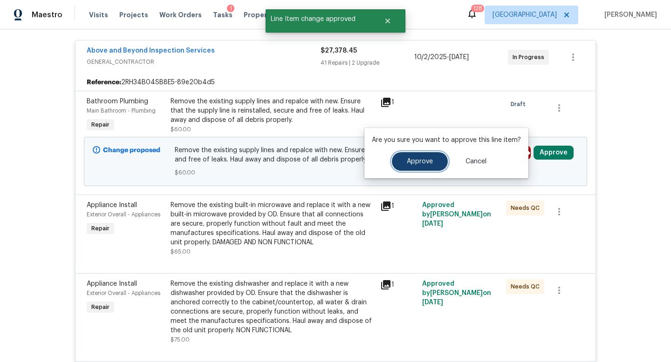
click at [397, 163] on button "Approve" at bounding box center [420, 161] width 56 height 19
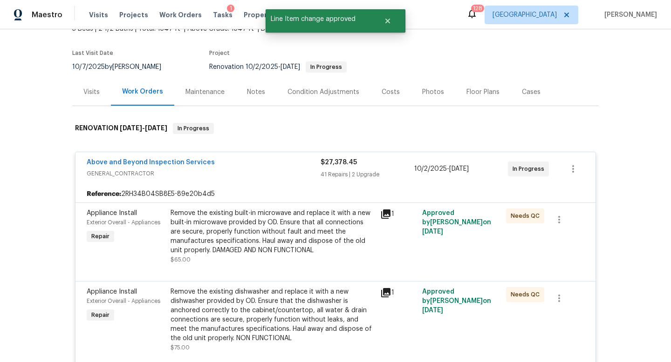
scroll to position [0, 0]
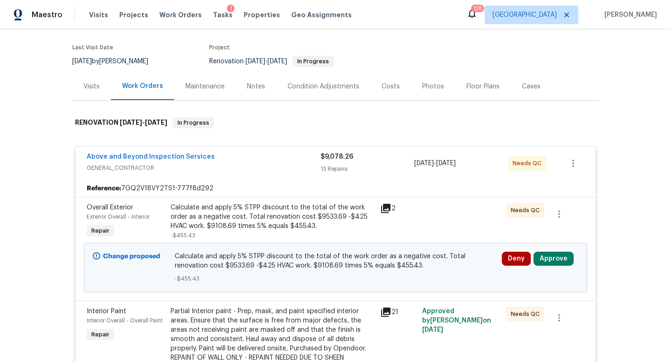
scroll to position [103, 0]
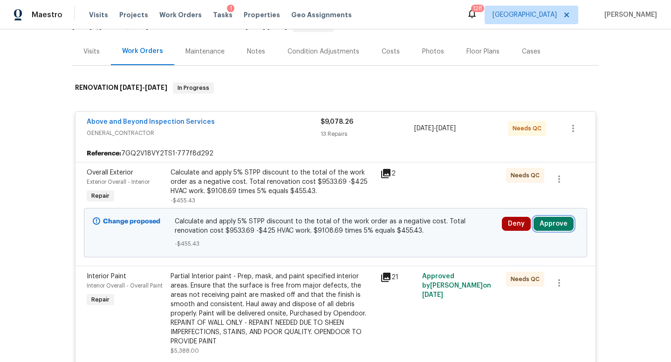
click at [555, 222] on button "Approve" at bounding box center [553, 224] width 40 height 14
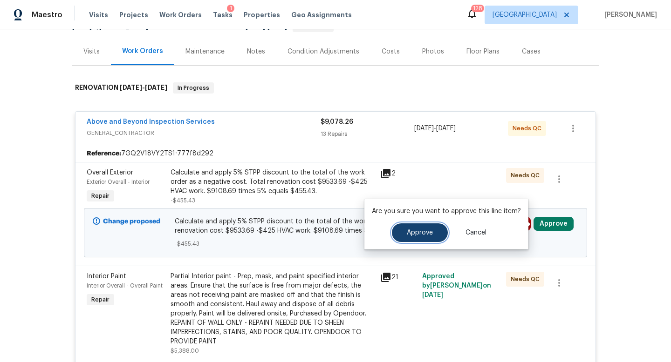
click at [418, 233] on span "Approve" at bounding box center [420, 233] width 26 height 7
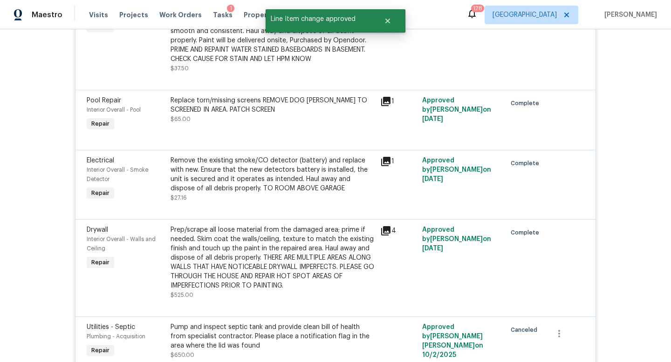
scroll to position [1477, 0]
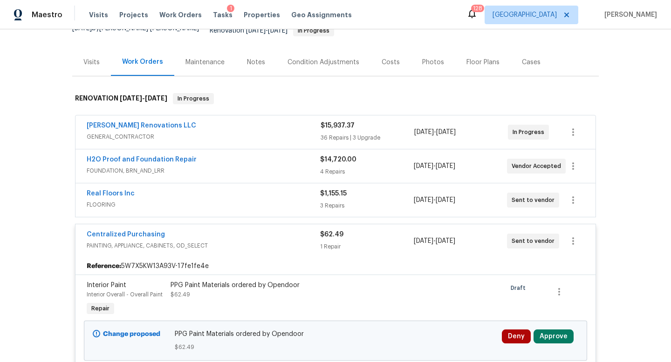
scroll to position [162, 0]
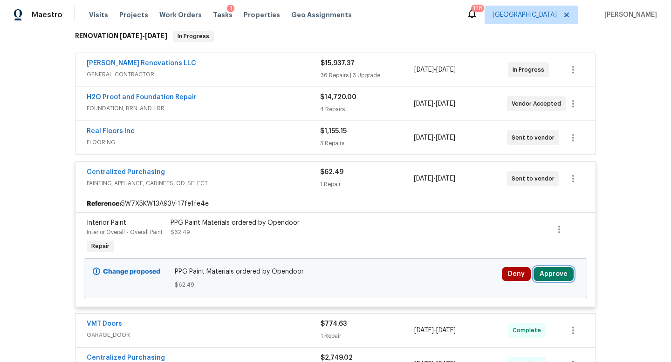
click at [556, 267] on button "Approve" at bounding box center [553, 274] width 40 height 14
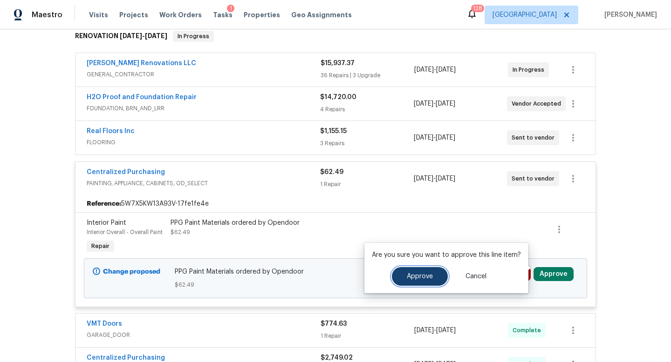
click at [414, 281] on button "Approve" at bounding box center [420, 276] width 56 height 19
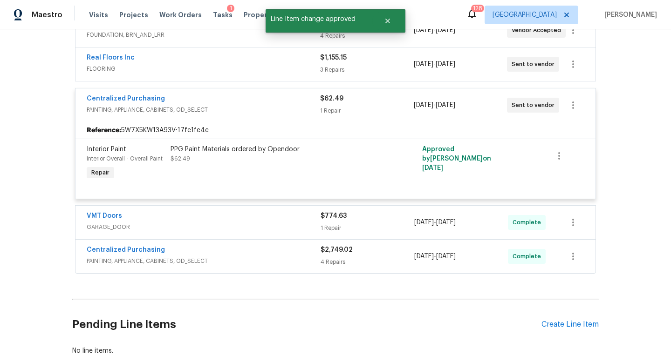
scroll to position [286, 0]
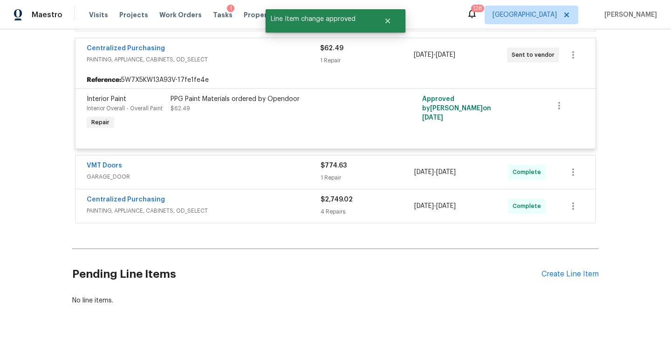
click at [301, 172] on span "GARAGE_DOOR" at bounding box center [204, 176] width 234 height 9
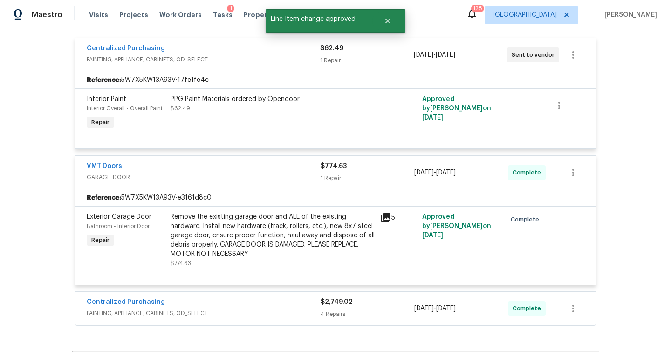
click at [281, 298] on div "Centralized Purchasing" at bounding box center [204, 303] width 234 height 11
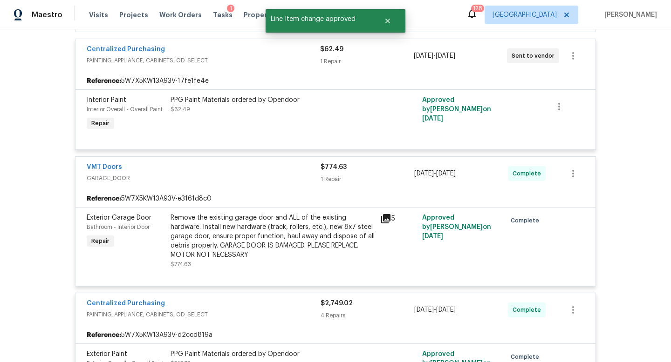
scroll to position [0, 0]
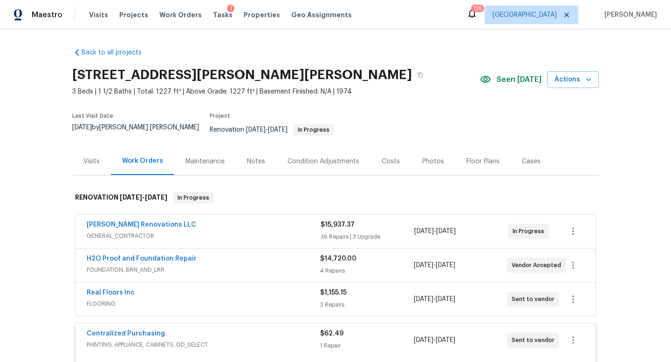
click at [282, 233] on span "GENERAL_CONTRACTOR" at bounding box center [204, 236] width 234 height 9
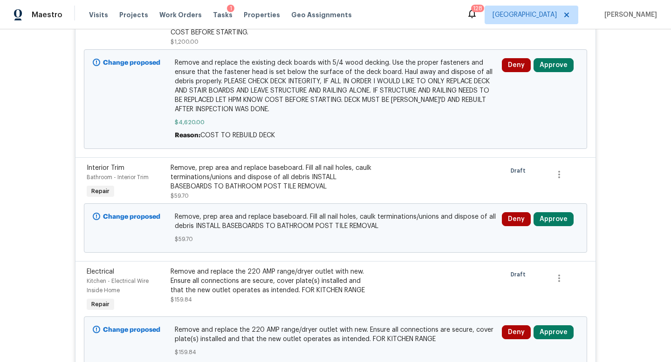
scroll to position [298, 0]
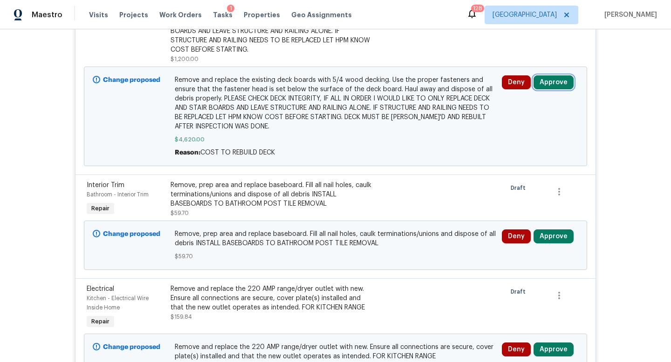
click at [556, 75] on button "Approve" at bounding box center [553, 82] width 40 height 14
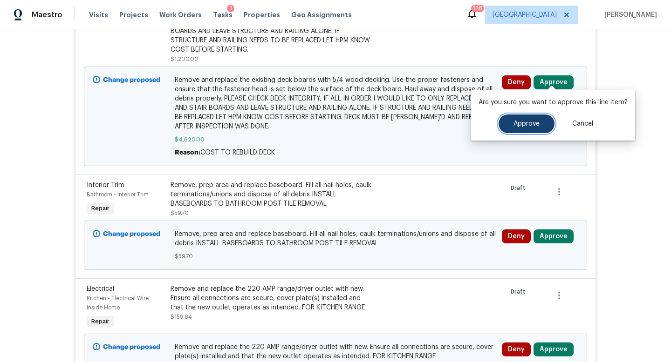
click at [522, 124] on span "Approve" at bounding box center [526, 124] width 26 height 7
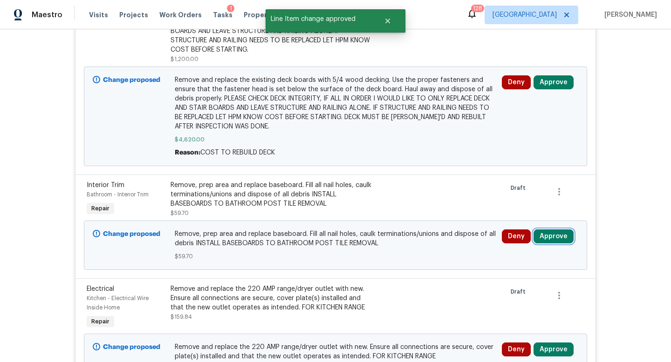
click at [552, 230] on button "Approve" at bounding box center [553, 237] width 40 height 14
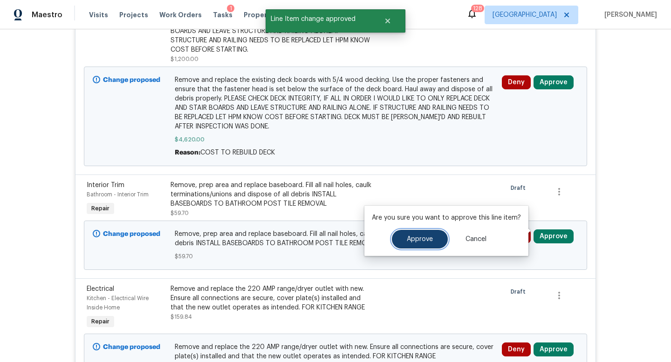
click at [424, 242] on span "Approve" at bounding box center [420, 239] width 26 height 7
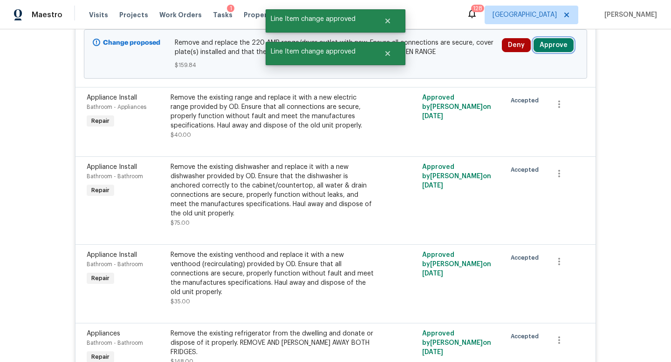
click at [554, 38] on button "Approve" at bounding box center [553, 45] width 40 height 14
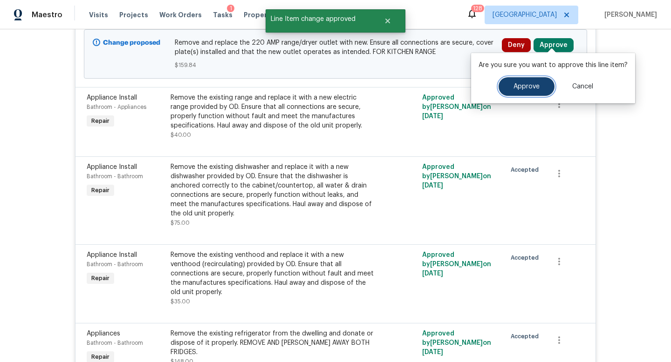
click at [519, 95] on button "Approve" at bounding box center [526, 86] width 56 height 19
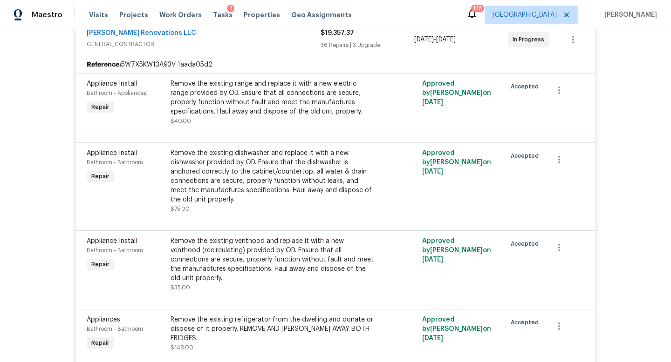
scroll to position [0, 0]
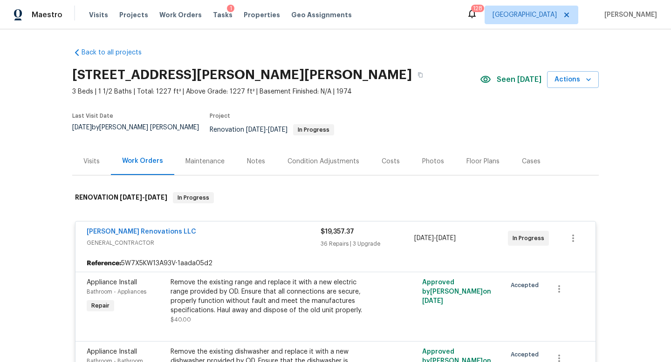
click at [385, 157] on div "Costs" at bounding box center [391, 161] width 18 height 9
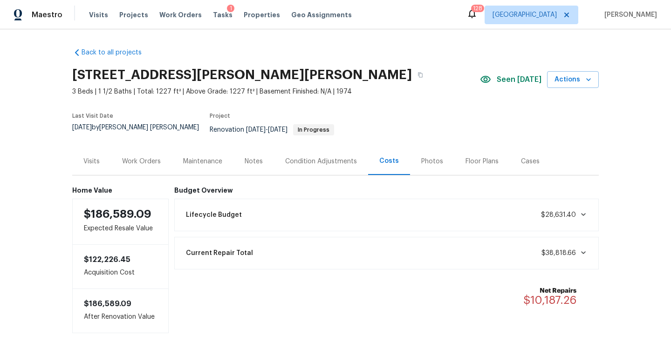
click at [251, 157] on div "Notes" at bounding box center [254, 161] width 18 height 9
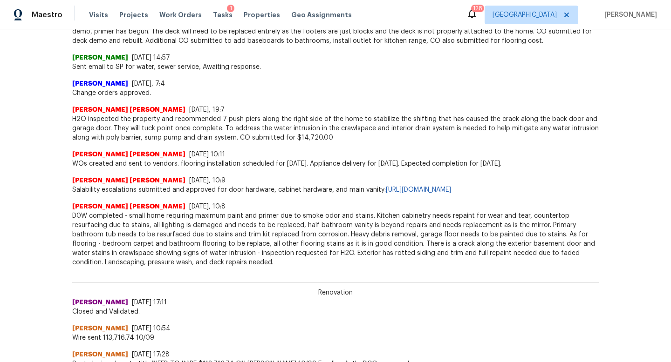
scroll to position [301, 0]
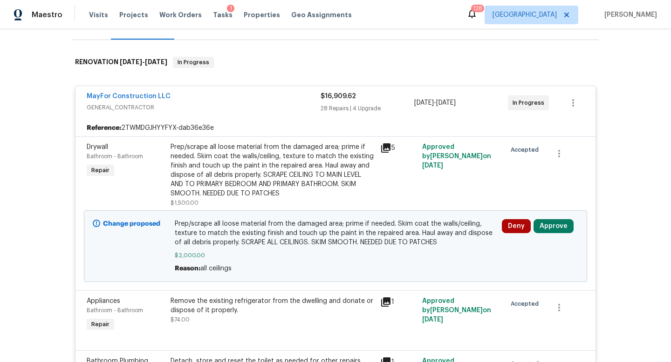
scroll to position [142, 0]
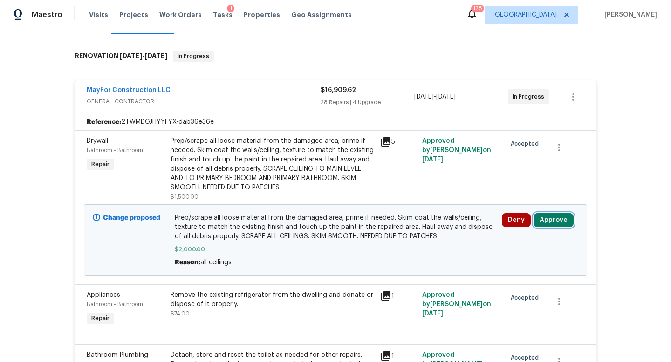
click at [542, 214] on button "Approve" at bounding box center [553, 220] width 40 height 14
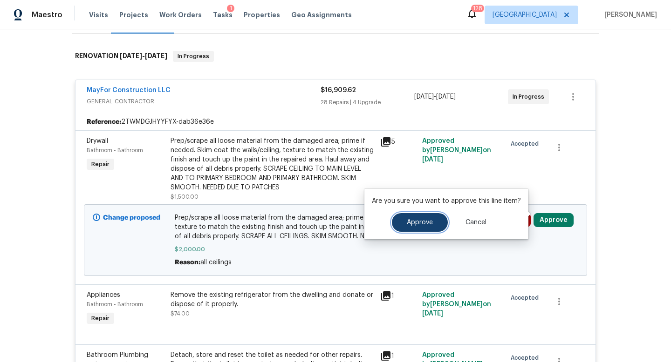
click at [431, 221] on button "Approve" at bounding box center [420, 222] width 56 height 19
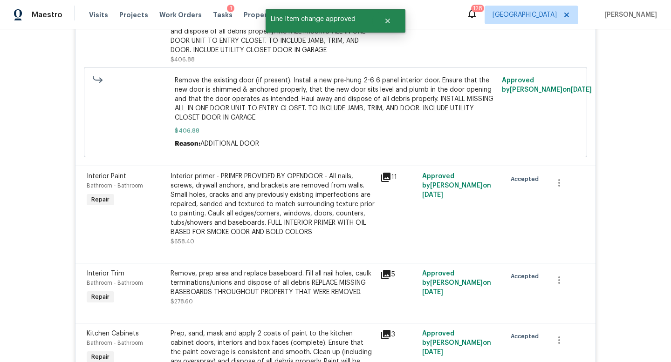
scroll to position [1125, 0]
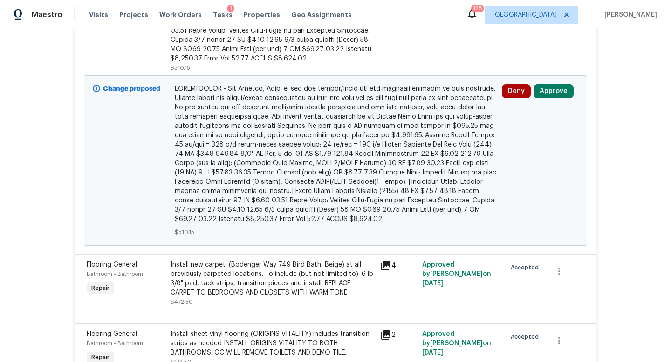
scroll to position [4021, 0]
click at [559, 85] on button "Approve" at bounding box center [553, 92] width 40 height 14
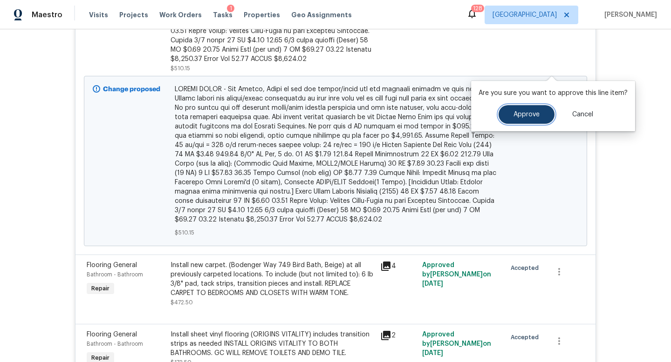
click at [520, 118] on span "Approve" at bounding box center [526, 114] width 26 height 7
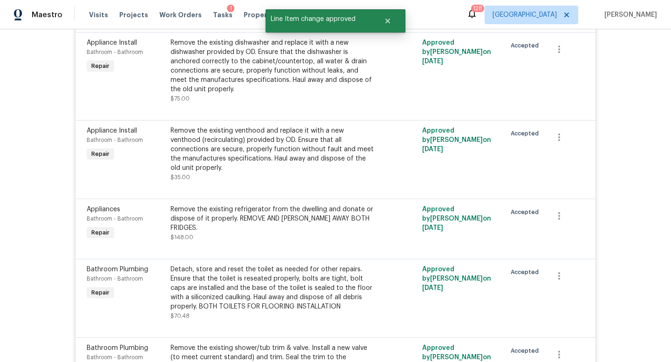
scroll to position [0, 0]
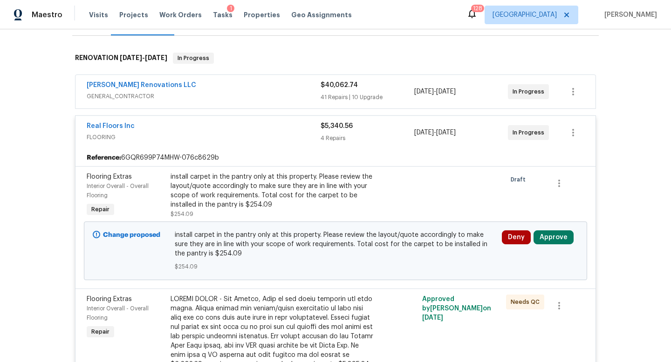
scroll to position [207, 0]
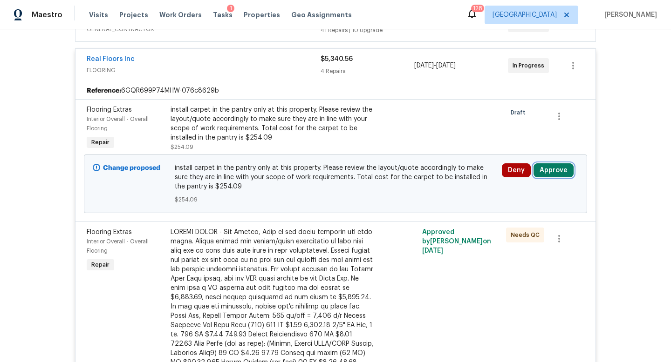
click at [543, 164] on button "Approve" at bounding box center [553, 171] width 40 height 14
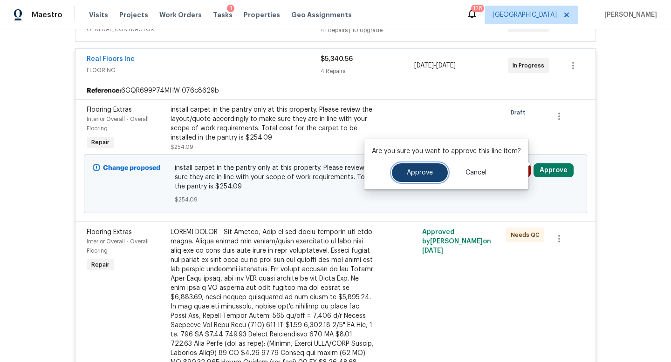
click at [423, 173] on span "Approve" at bounding box center [420, 173] width 26 height 7
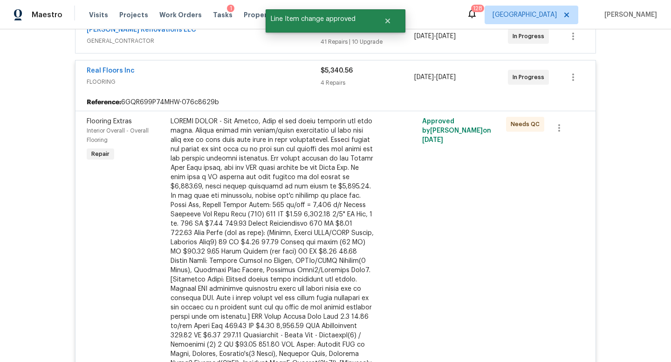
scroll to position [0, 0]
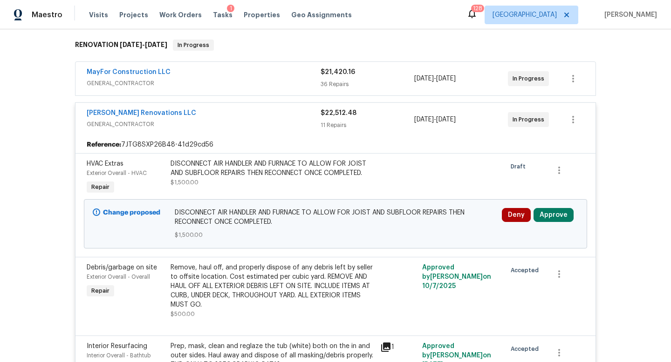
scroll to position [169, 0]
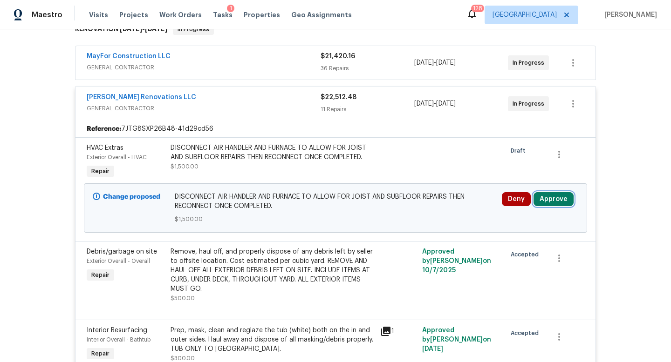
click at [553, 192] on button "Approve" at bounding box center [553, 199] width 40 height 14
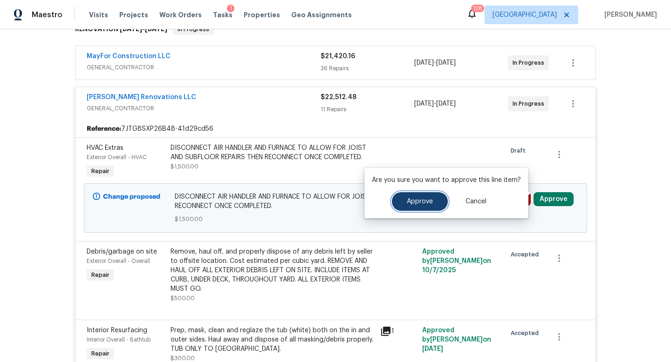
click at [417, 201] on span "Approve" at bounding box center [420, 201] width 26 height 7
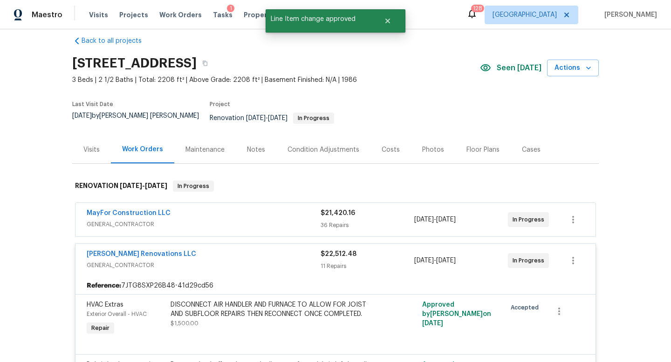
scroll to position [0, 0]
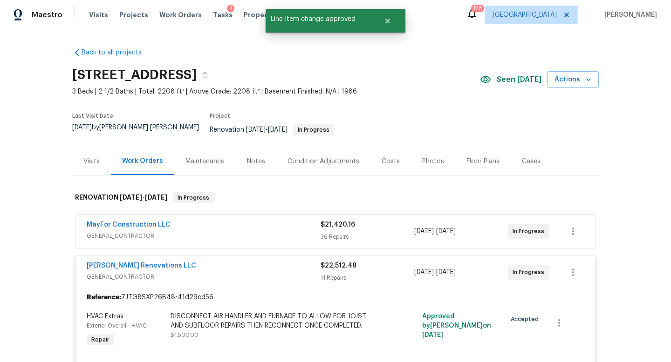
click at [276, 154] on div "Condition Adjustments" at bounding box center [323, 161] width 94 height 27
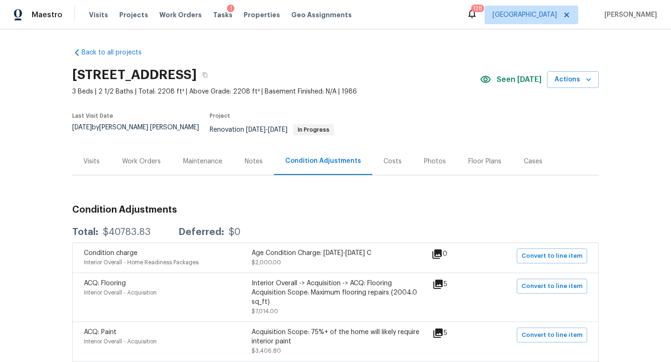
click at [246, 164] on div "Notes" at bounding box center [253, 161] width 41 height 27
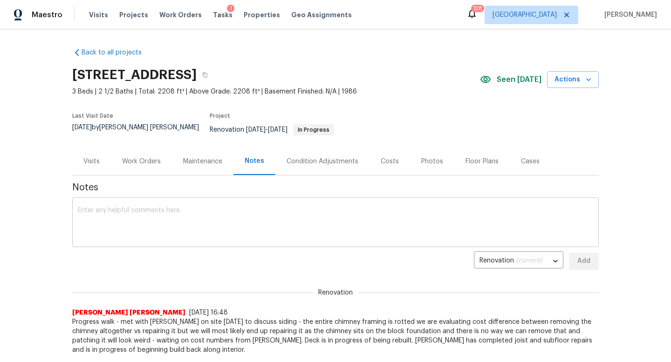
click at [173, 207] on textarea at bounding box center [335, 223] width 515 height 33
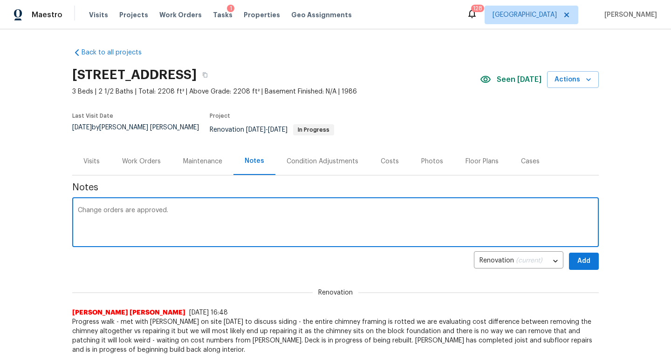
type textarea "Change orders are approved."
click at [594, 253] on button "Add" at bounding box center [584, 261] width 30 height 17
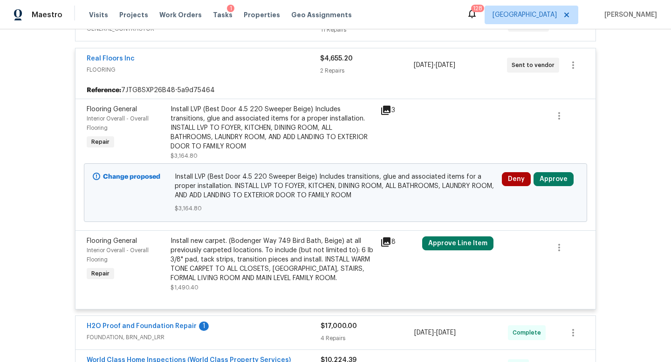
scroll to position [247, 0]
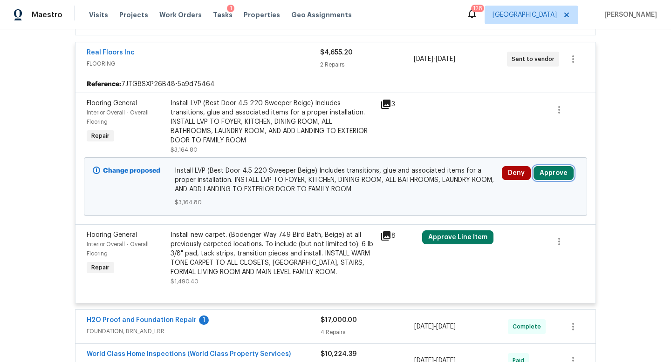
click at [547, 166] on button "Approve" at bounding box center [553, 173] width 40 height 14
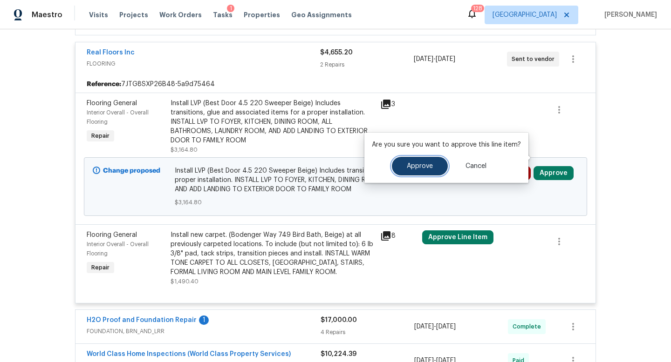
click at [422, 168] on span "Approve" at bounding box center [420, 166] width 26 height 7
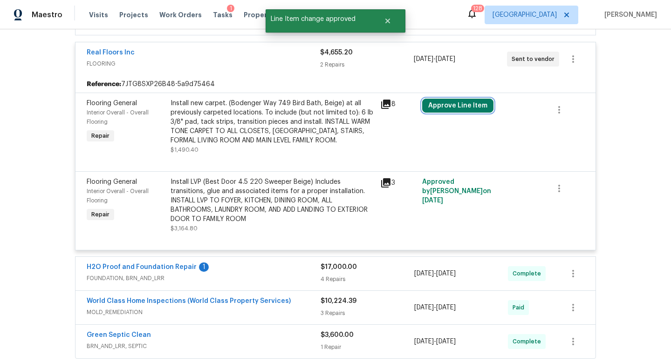
click at [458, 101] on button "Approve Line Item" at bounding box center [457, 106] width 71 height 14
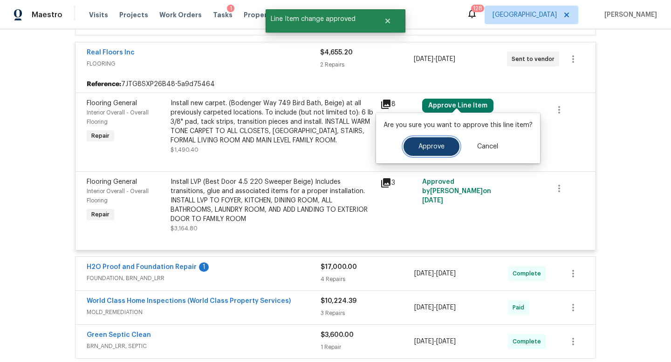
click at [413, 153] on button "Approve" at bounding box center [431, 146] width 56 height 19
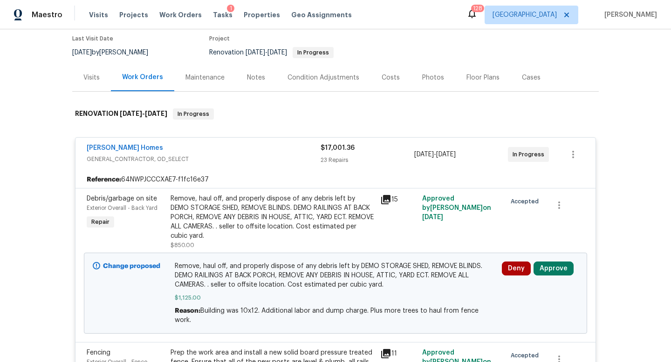
scroll to position [78, 0]
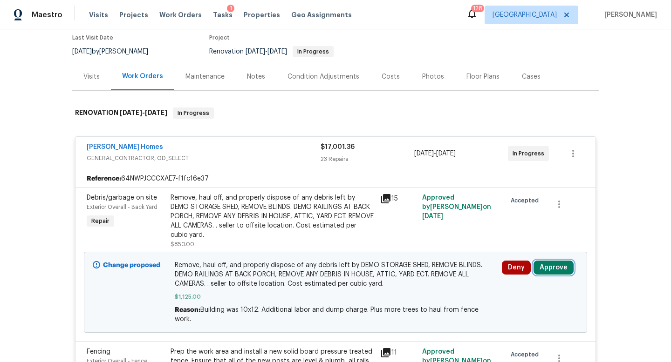
click at [554, 265] on button "Approve" at bounding box center [553, 268] width 40 height 14
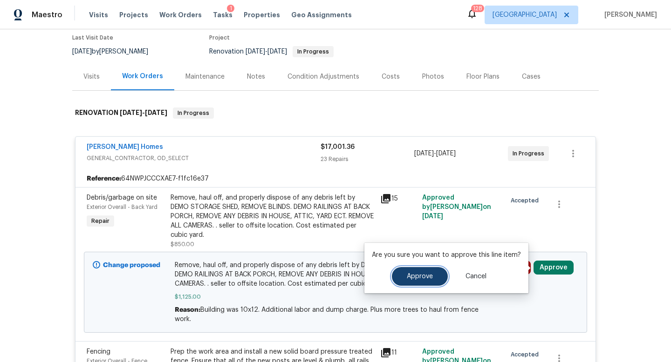
click at [422, 275] on span "Approve" at bounding box center [420, 276] width 26 height 7
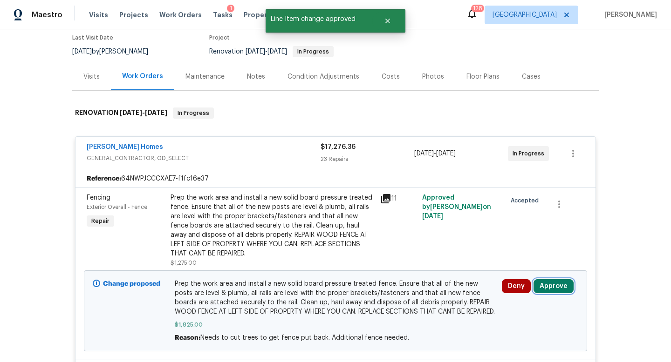
click at [556, 281] on button "Approve" at bounding box center [553, 286] width 40 height 14
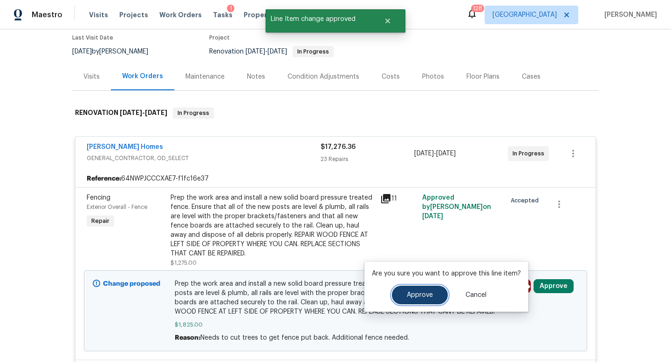
click at [423, 299] on span "Approve" at bounding box center [420, 295] width 26 height 7
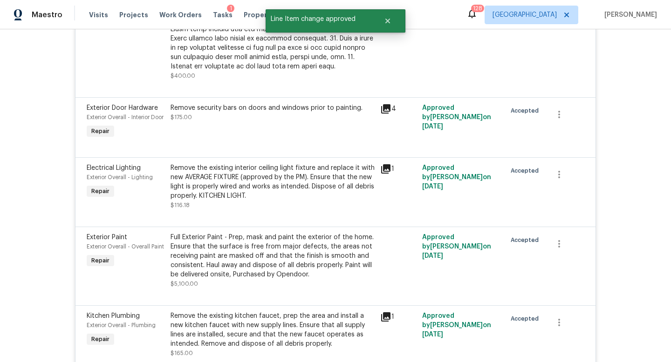
scroll to position [0, 0]
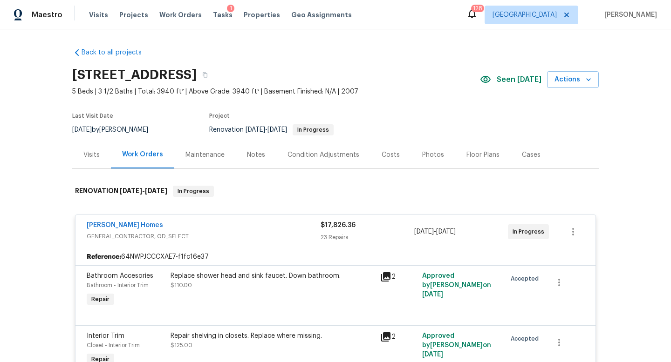
click at [266, 152] on div "Notes" at bounding box center [256, 154] width 41 height 27
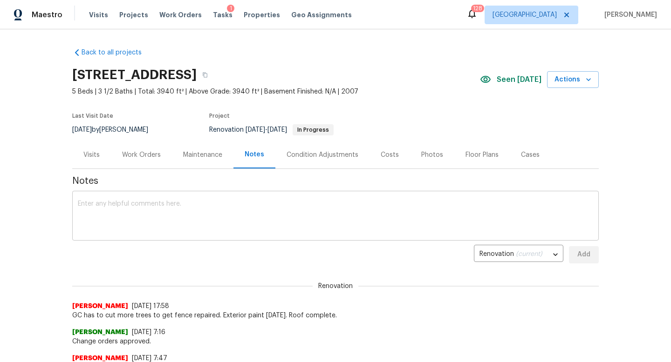
click at [174, 218] on textarea at bounding box center [335, 217] width 515 height 33
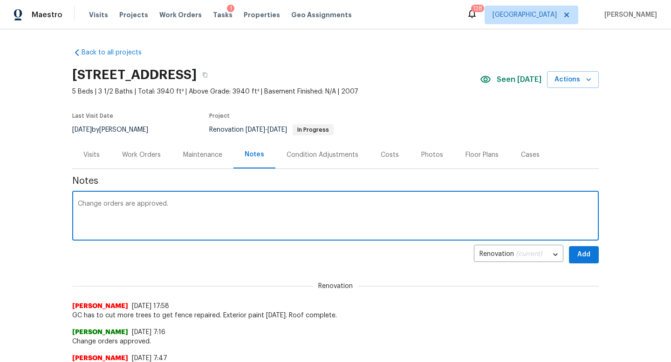
type textarea "Change orders are approved."
click at [583, 261] on button "Add" at bounding box center [584, 254] width 30 height 17
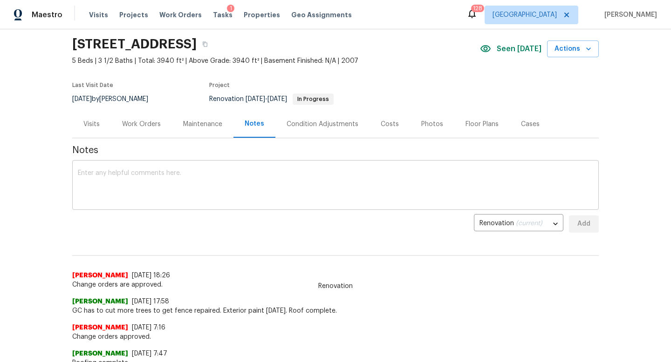
scroll to position [34, 0]
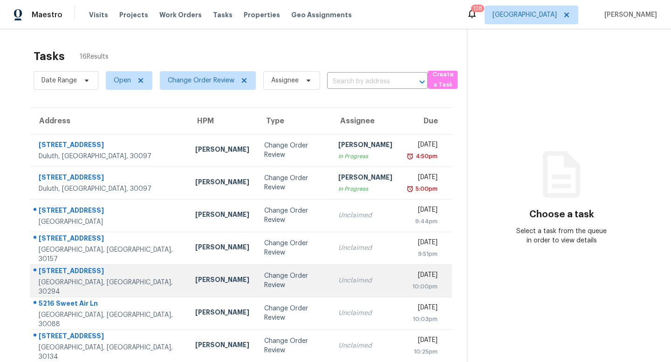
scroll to position [123, 0]
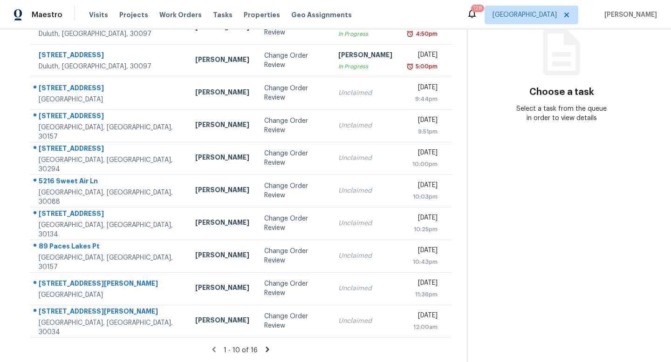
click at [263, 349] on icon at bounding box center [267, 350] width 8 height 8
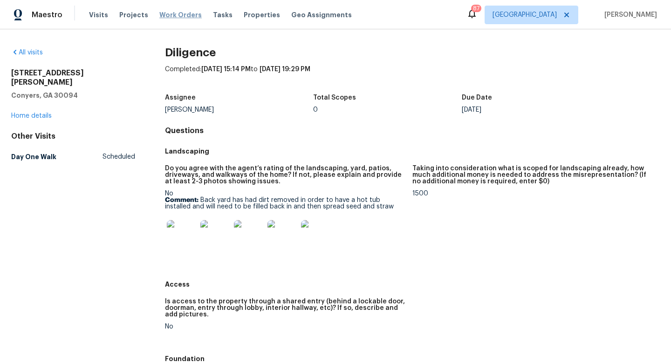
click at [172, 16] on span "Work Orders" at bounding box center [180, 14] width 42 height 9
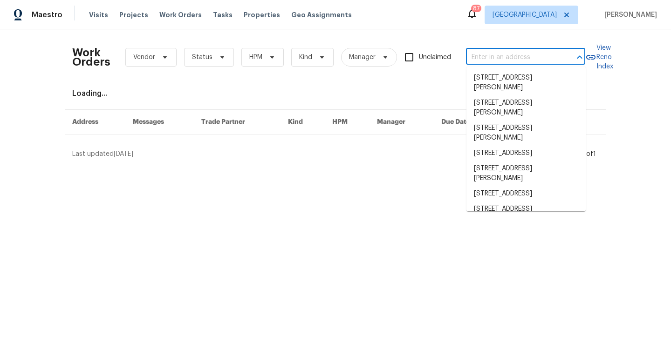
click at [496, 59] on input "text" at bounding box center [512, 57] width 93 height 14
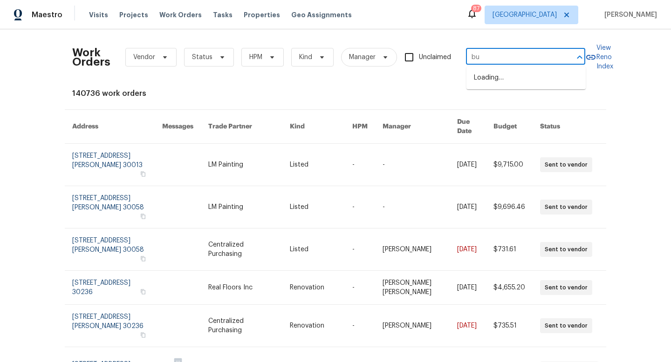
type input "b"
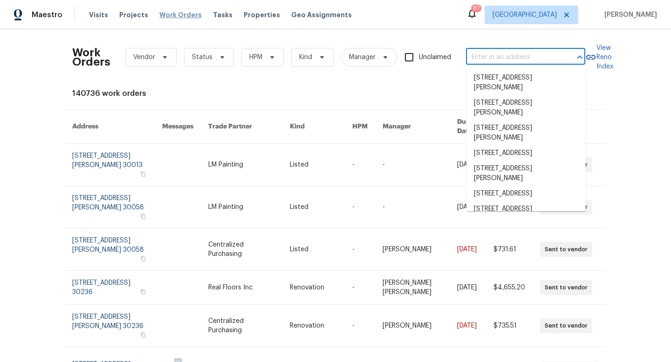
click at [179, 10] on span "Work Orders" at bounding box center [180, 14] width 42 height 9
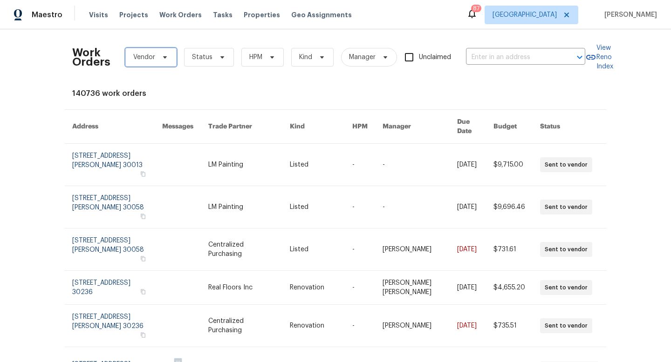
click at [158, 49] on span "Vendor" at bounding box center [150, 57] width 51 height 19
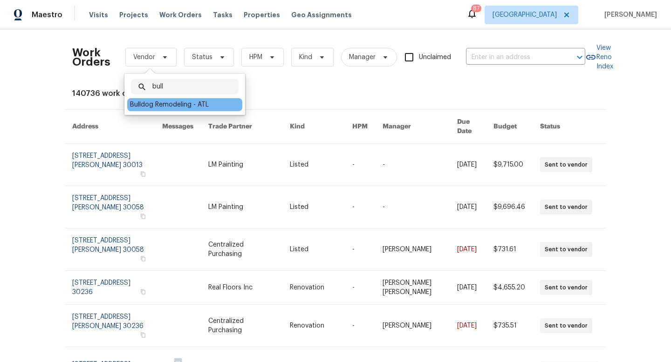
type input "bull"
click at [159, 110] on div "Bulldog Remodeling - ATL" at bounding box center [184, 104] width 115 height 13
click at [159, 102] on div "Bulldog Remodeling - ATL" at bounding box center [169, 104] width 79 height 9
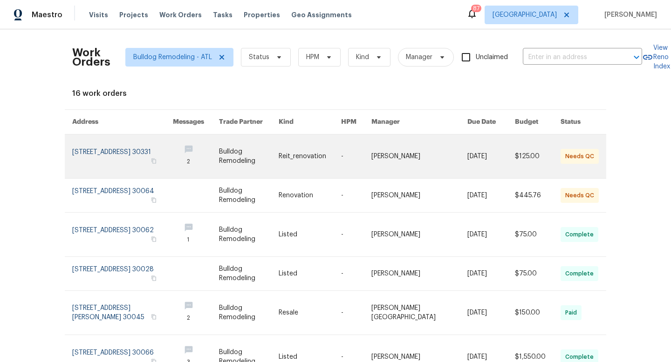
click at [126, 155] on link at bounding box center [122, 157] width 101 height 44
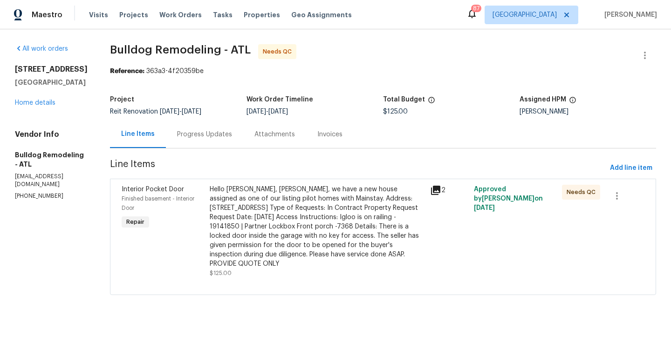
click at [434, 188] on icon at bounding box center [435, 190] width 9 height 9
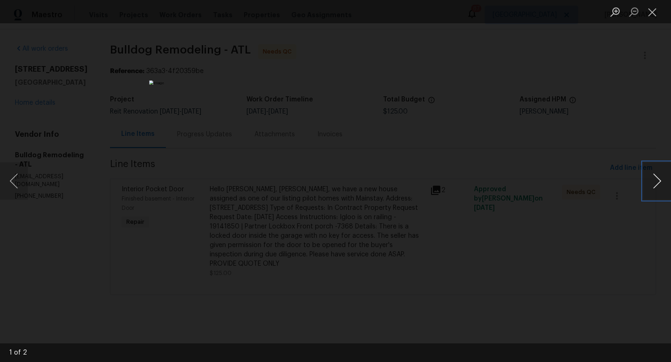
click at [662, 184] on button "Next image" at bounding box center [657, 181] width 28 height 37
click at [14, 183] on button "Previous image" at bounding box center [14, 181] width 28 height 37
click at [660, 191] on button "Next image" at bounding box center [657, 181] width 28 height 37
